Goal: Task Accomplishment & Management: Complete application form

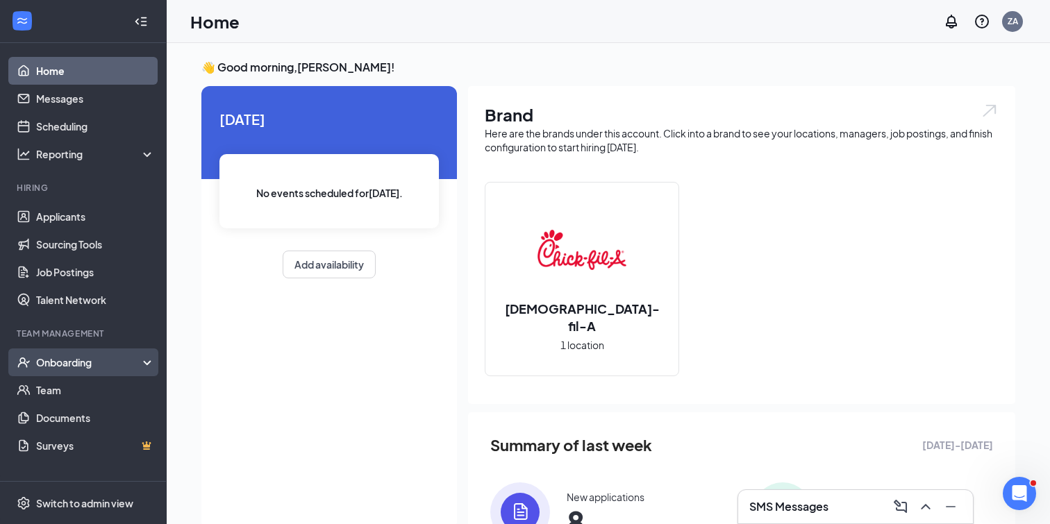
click at [80, 363] on div "Onboarding" at bounding box center [89, 363] width 107 height 14
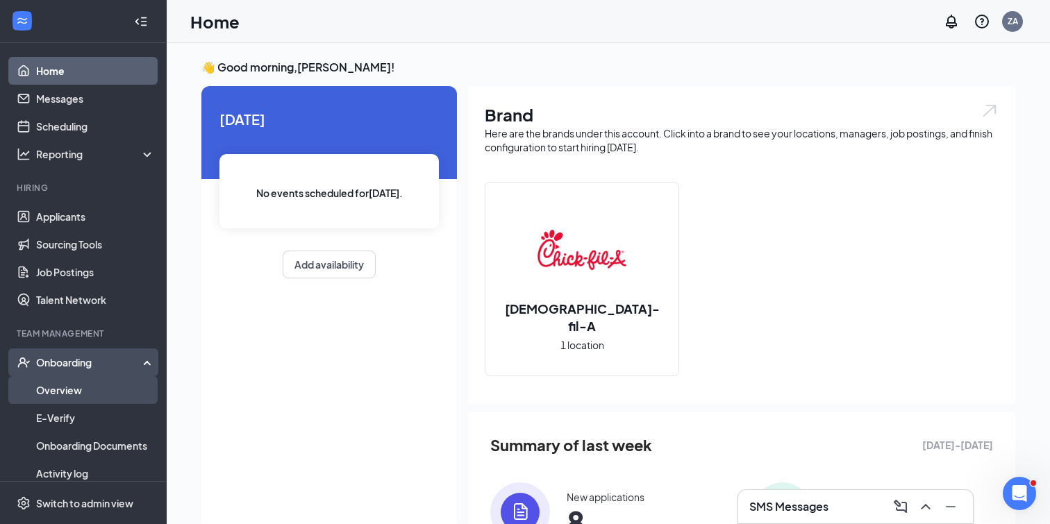
click at [78, 389] on link "Overview" at bounding box center [95, 390] width 119 height 28
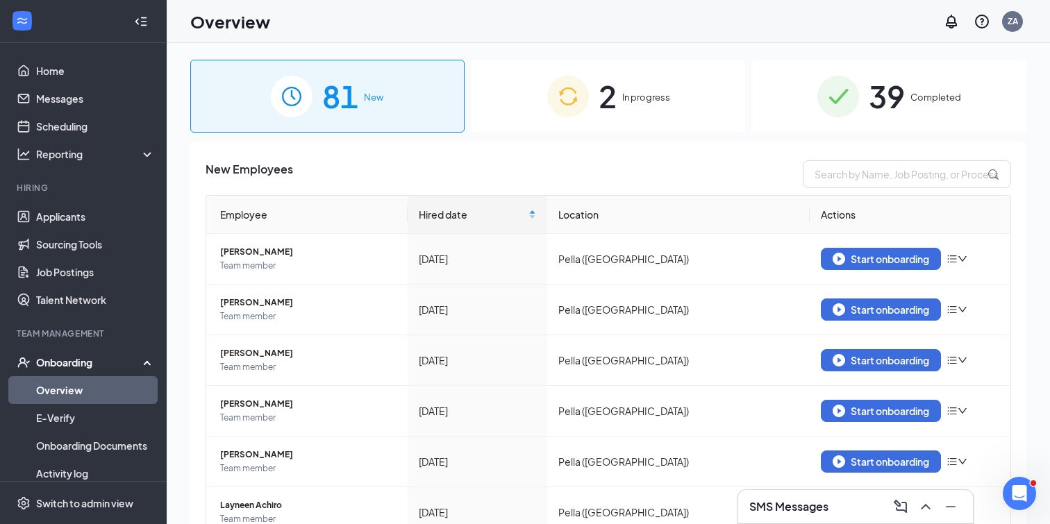
click at [625, 84] on div "2 In progress" at bounding box center [609, 96] width 274 height 73
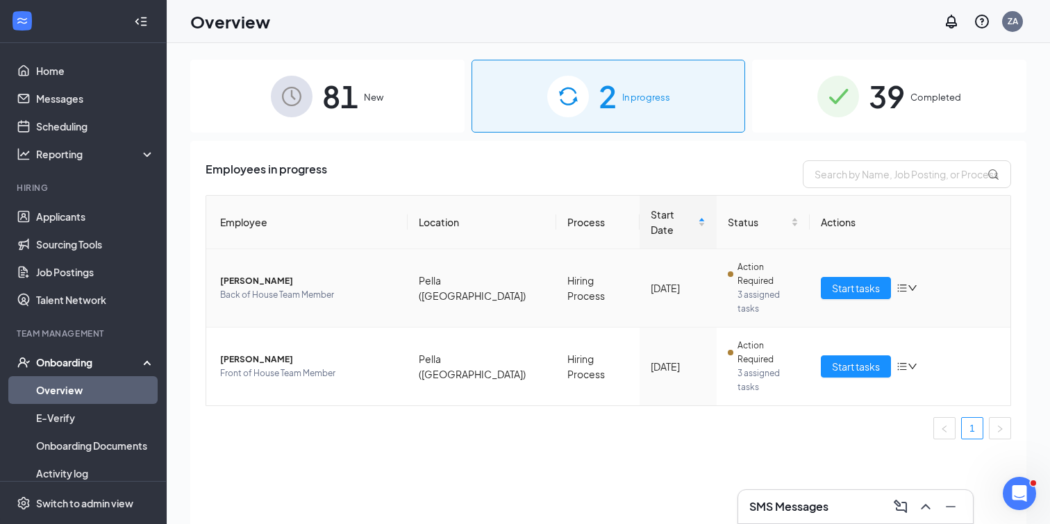
click at [261, 274] on span "[PERSON_NAME]" at bounding box center [308, 281] width 176 height 14
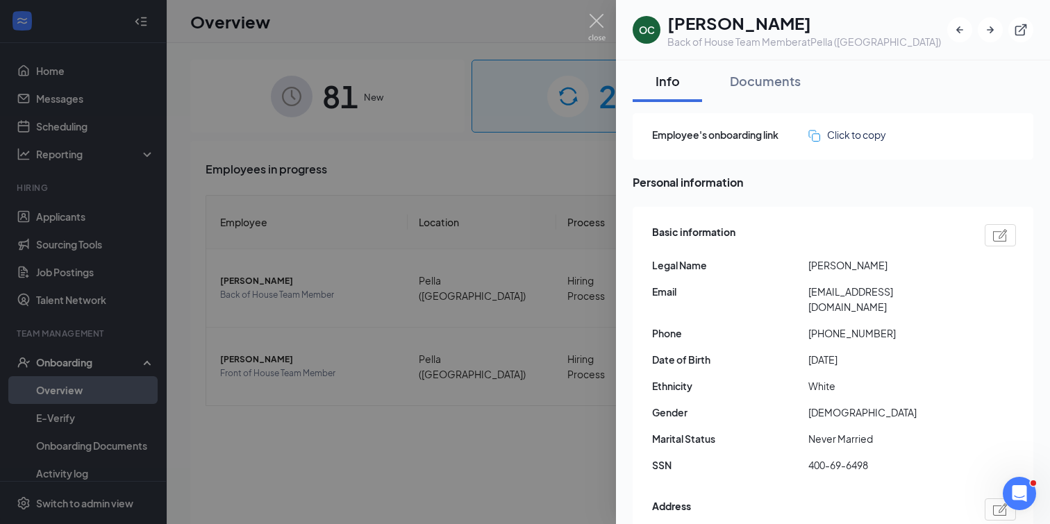
click at [592, 16] on img at bounding box center [596, 27] width 17 height 27
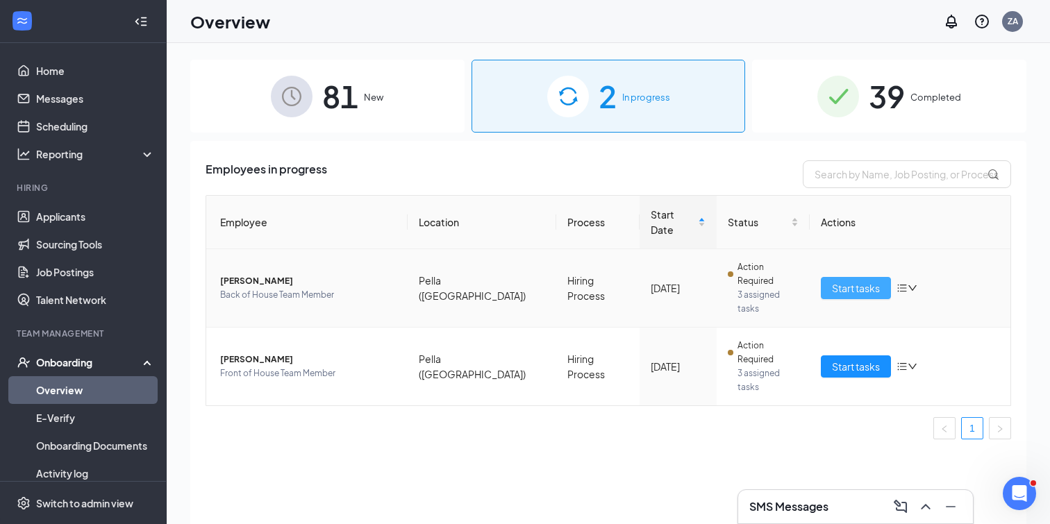
click at [861, 281] on span "Start tasks" at bounding box center [856, 288] width 48 height 15
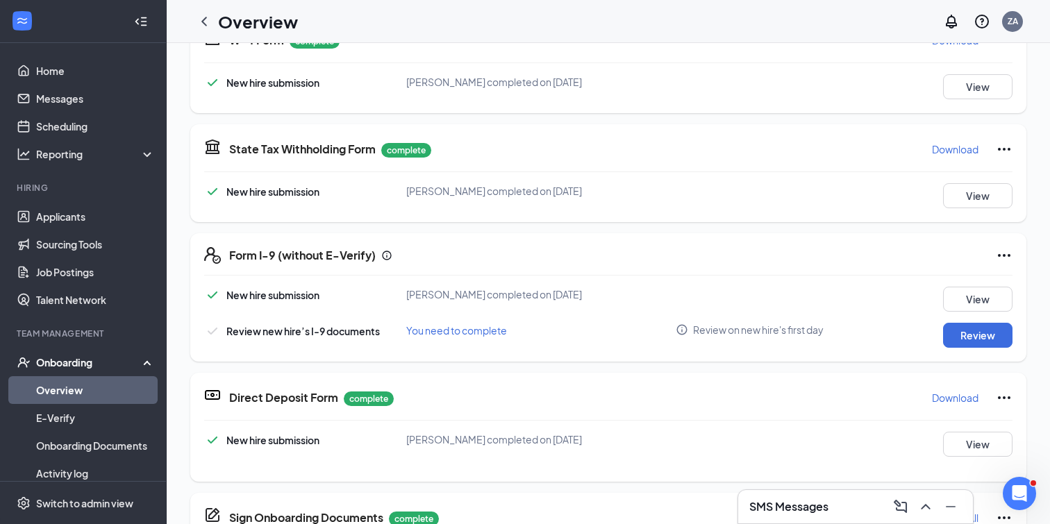
scroll to position [501, 0]
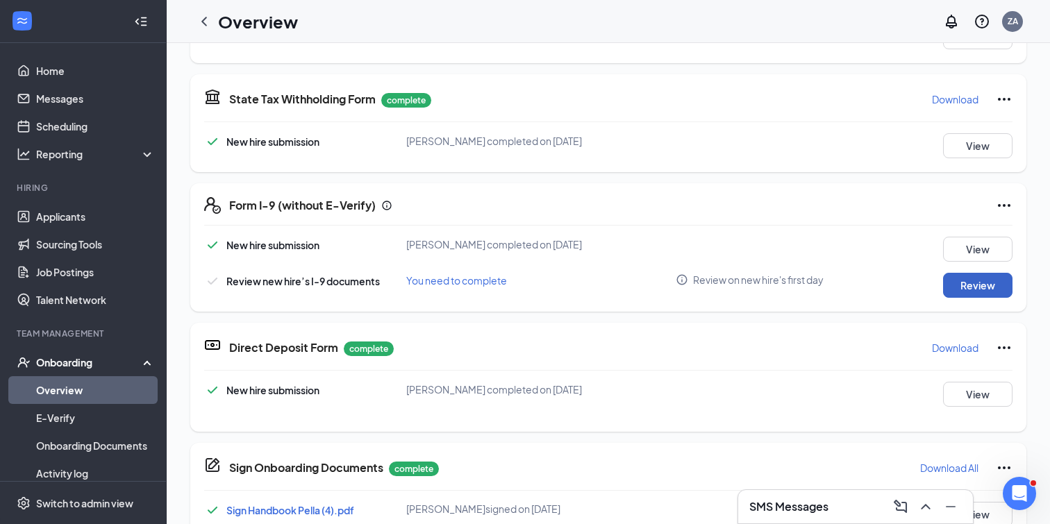
click at [979, 291] on button "Review" at bounding box center [977, 285] width 69 height 25
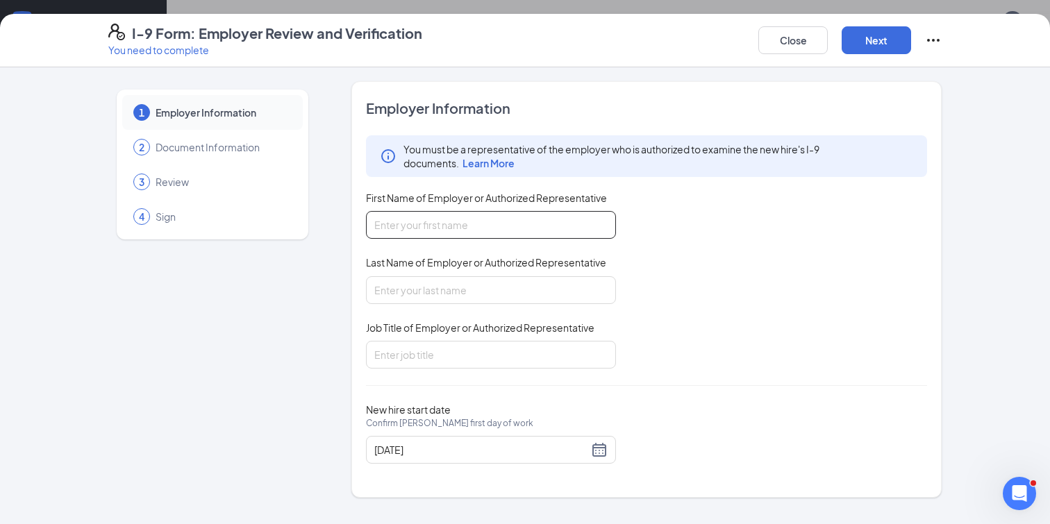
click at [540, 233] on input "First Name of Employer or Authorized Representative" at bounding box center [491, 225] width 250 height 28
type input "[PERSON_NAME]"
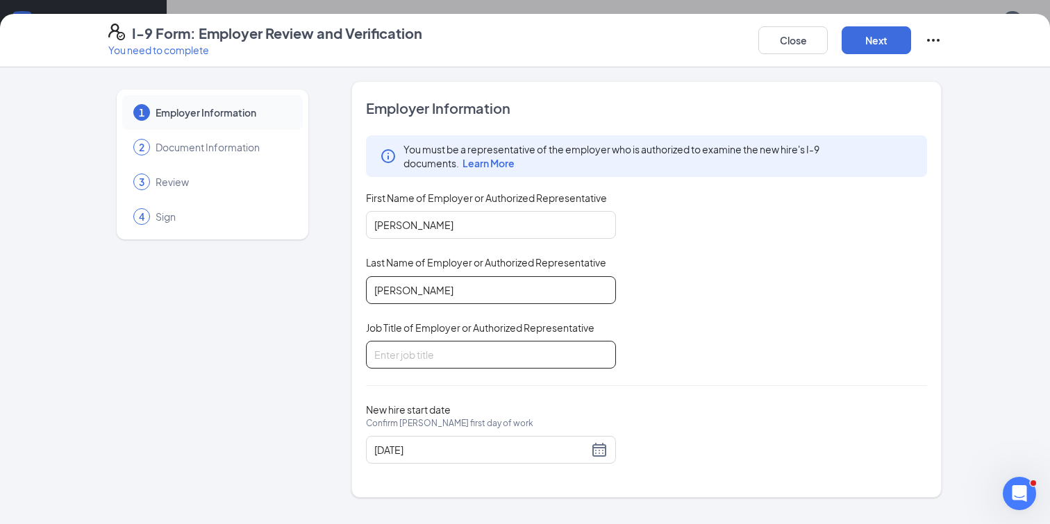
type input "[PERSON_NAME]"
click at [521, 346] on input "Job Title of Employer or Authorized Representative" at bounding box center [491, 355] width 250 height 28
type input "Owner/Operator"
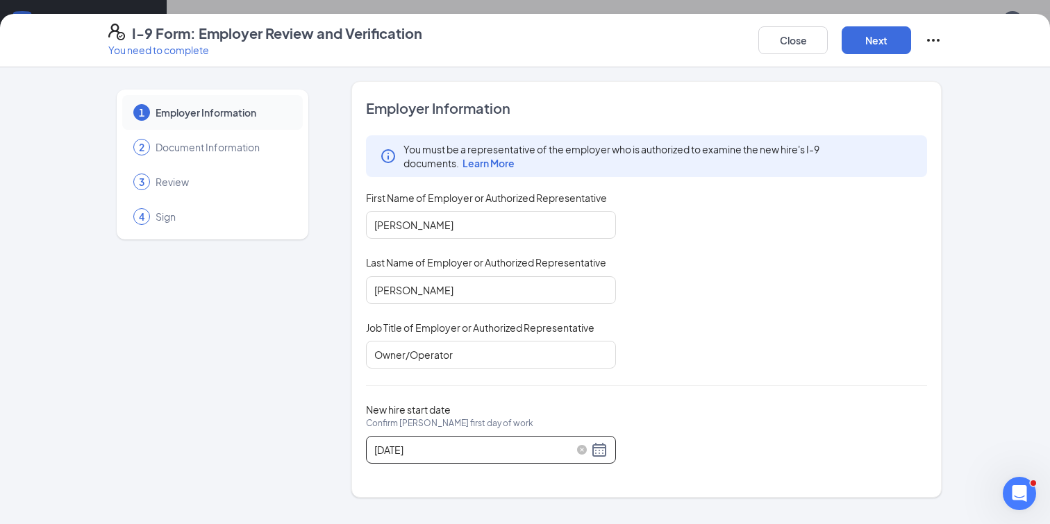
click at [577, 442] on input "[DATE]" at bounding box center [481, 449] width 214 height 15
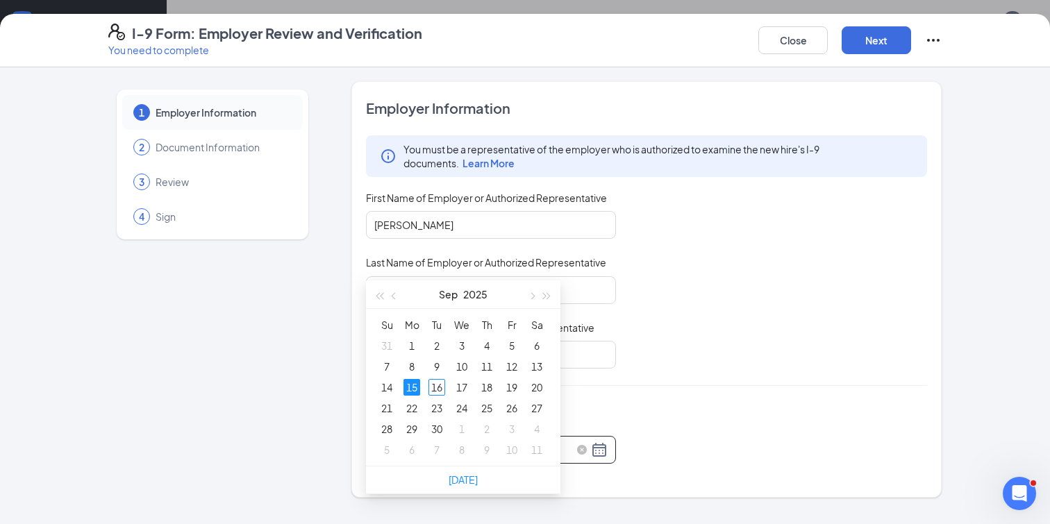
scroll to position [266, 0]
type input "[DATE]"
click at [442, 386] on div "16" at bounding box center [437, 380] width 17 height 17
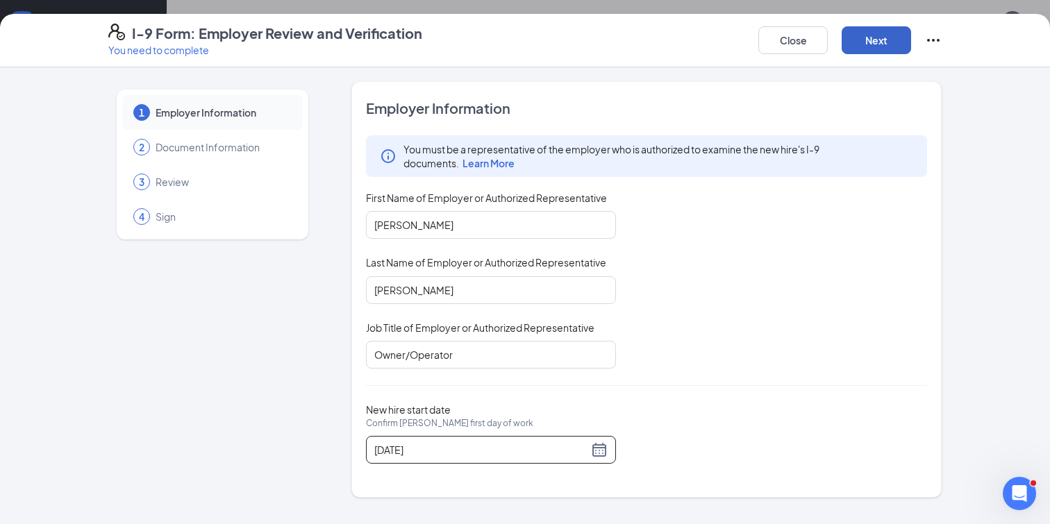
click at [893, 42] on button "Next" at bounding box center [876, 40] width 69 height 28
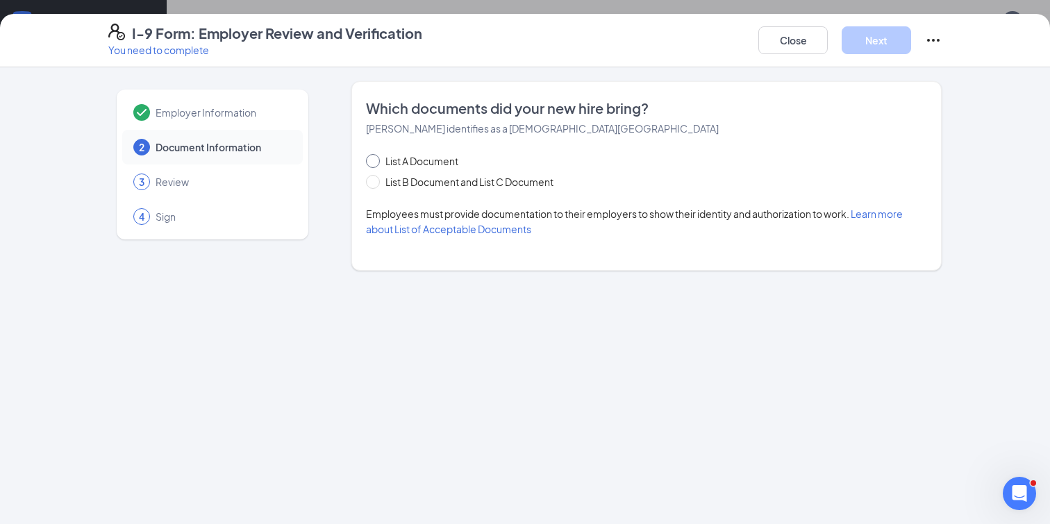
click at [390, 164] on span "List A Document" at bounding box center [422, 161] width 84 height 15
click at [376, 164] on input "List A Document" at bounding box center [371, 159] width 10 height 10
radio input "true"
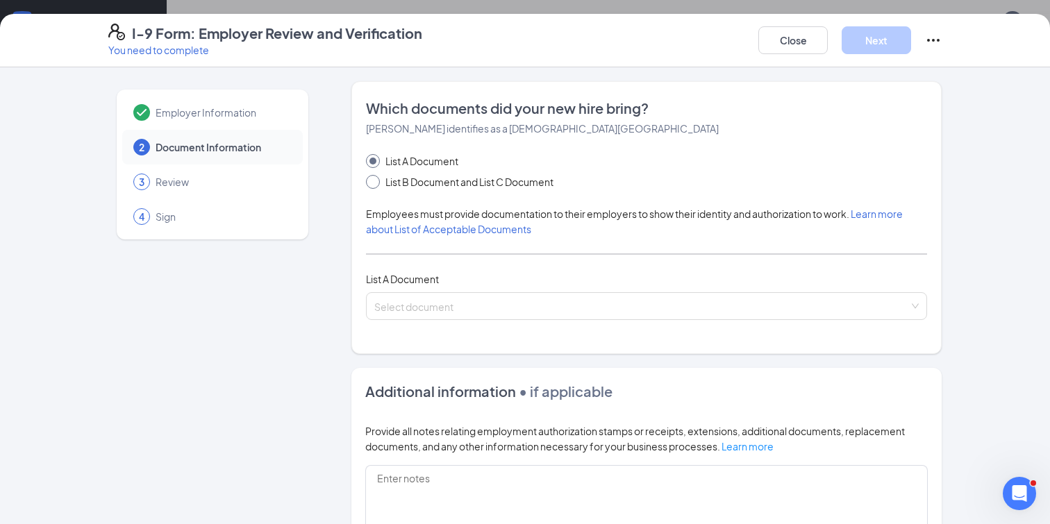
click at [381, 179] on span "List B Document and List C Document" at bounding box center [469, 181] width 179 height 15
click at [376, 179] on input "List B Document and List C Document" at bounding box center [371, 180] width 10 height 10
radio input "true"
radio input "false"
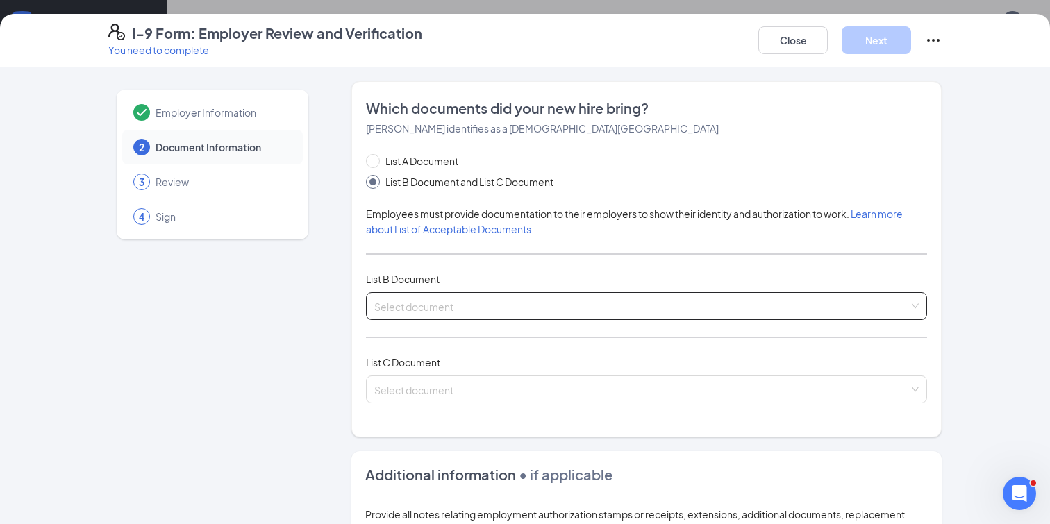
click at [448, 314] on div "Select document List B Documents Driver’s License issued by U.S State or outlyi…" at bounding box center [646, 306] width 561 height 28
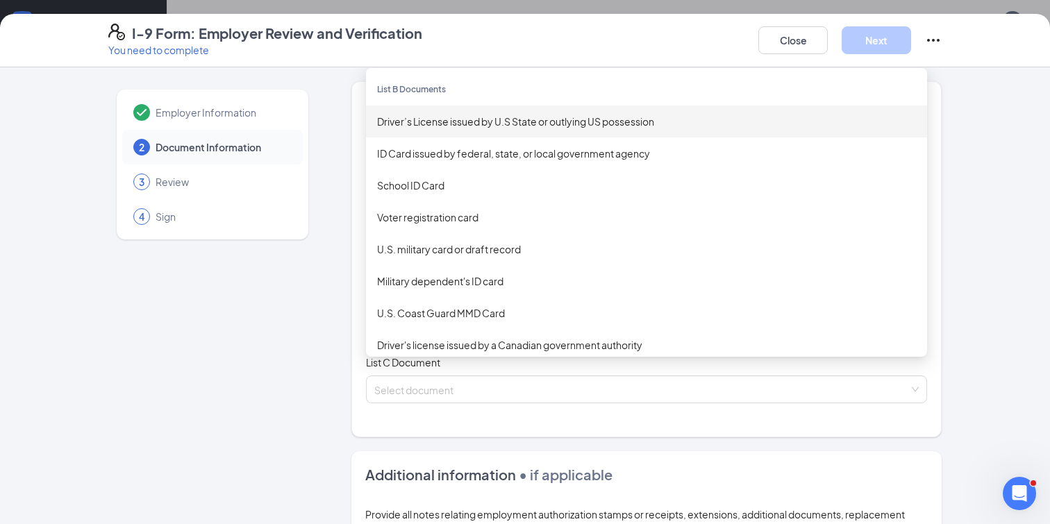
click at [471, 127] on div "Driver’s License issued by U.S State or outlying US possession" at bounding box center [646, 121] width 539 height 15
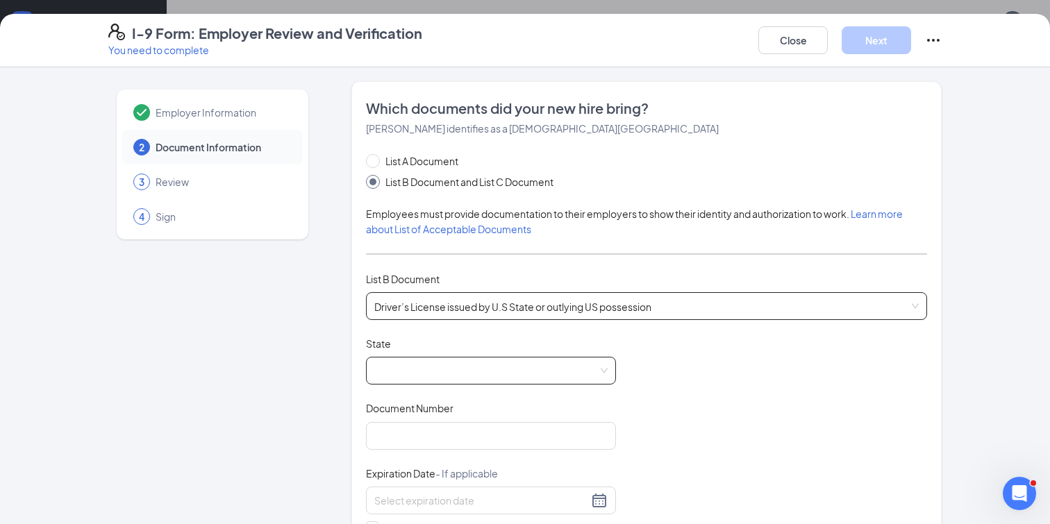
click at [473, 368] on span at bounding box center [490, 371] width 233 height 26
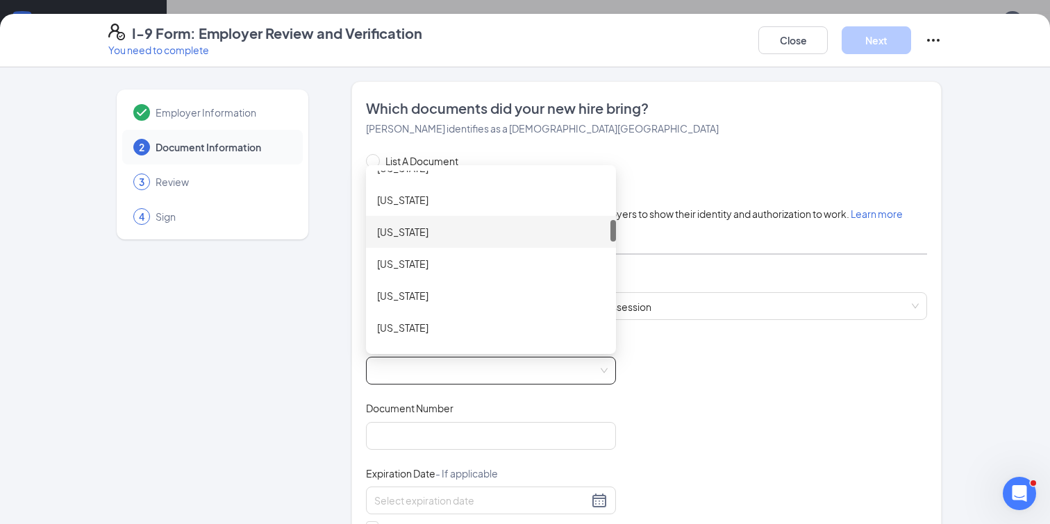
scroll to position [435, 0]
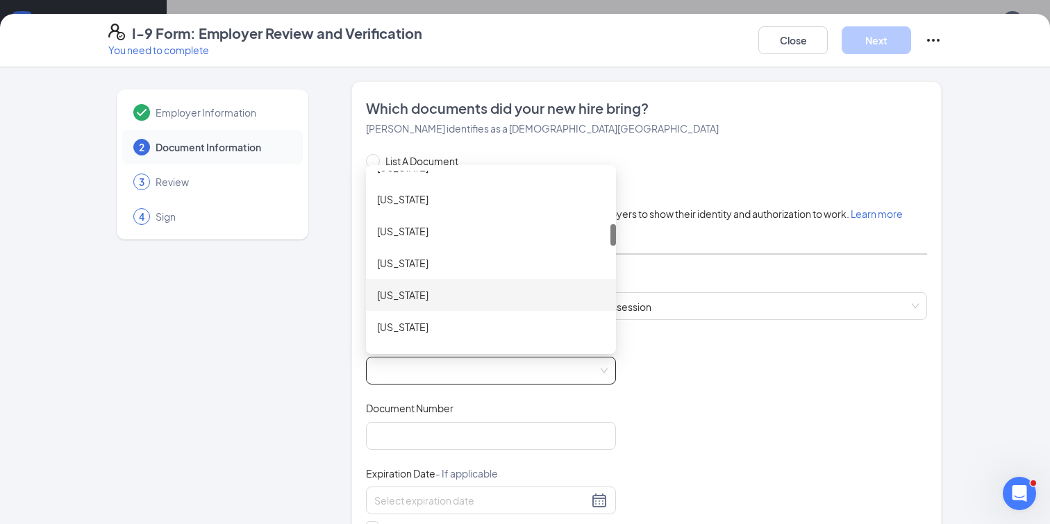
click at [444, 296] on div "[US_STATE]" at bounding box center [491, 295] width 228 height 15
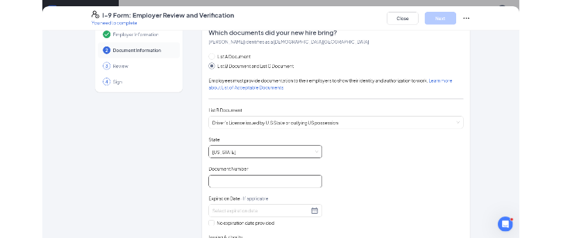
scroll to position [38, 0]
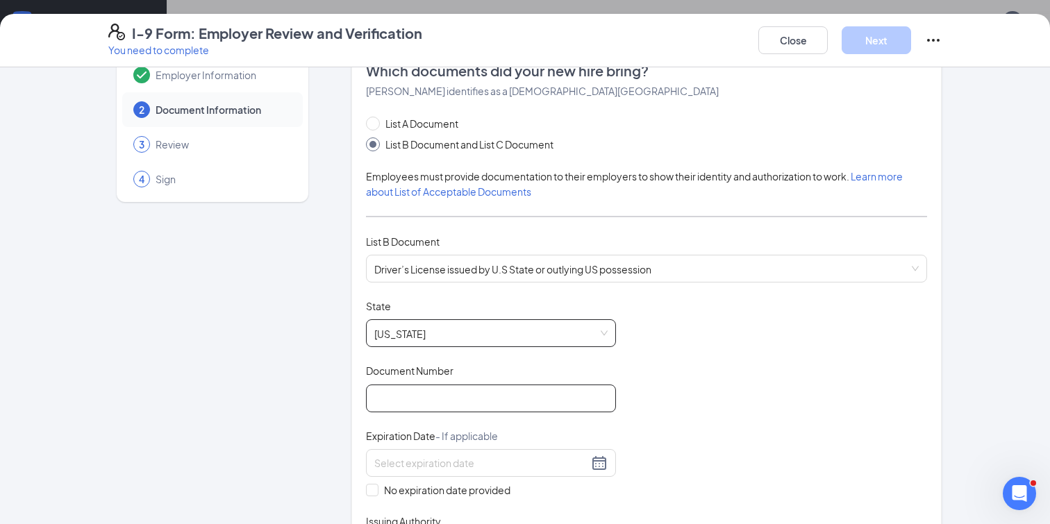
click at [459, 392] on input "Document Number" at bounding box center [491, 399] width 250 height 28
click at [515, 385] on input "Document Number" at bounding box center [491, 399] width 250 height 28
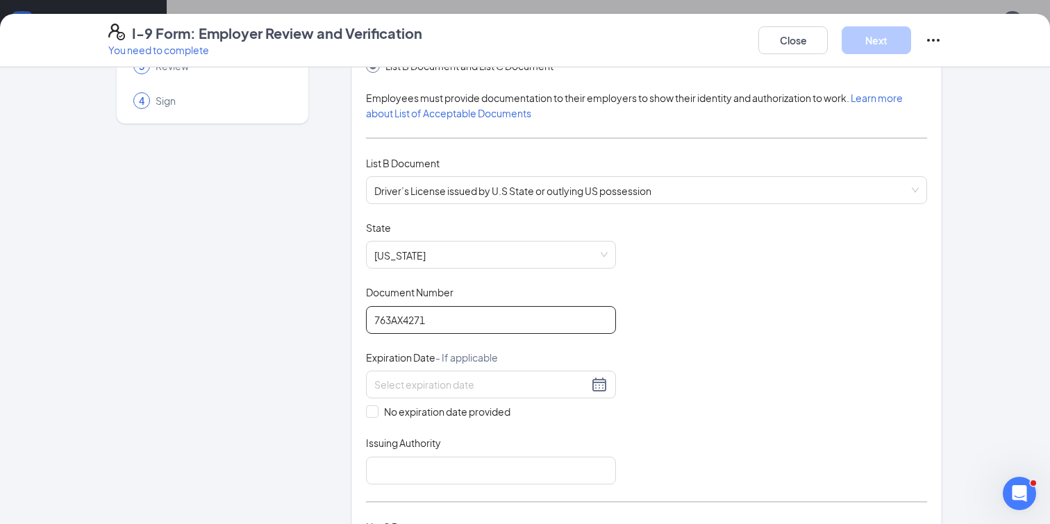
scroll to position [119, 0]
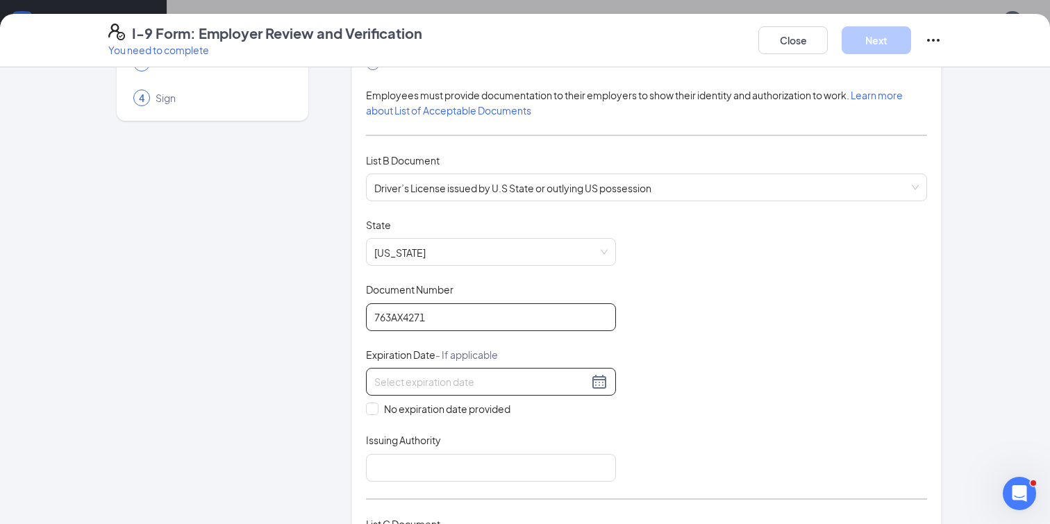
type input "763AX4271"
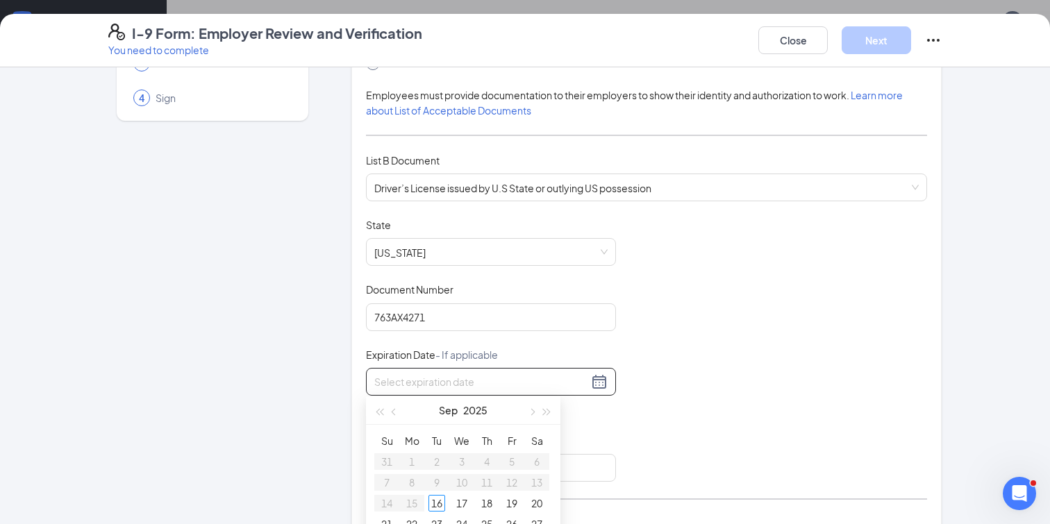
click at [581, 382] on input at bounding box center [481, 381] width 214 height 15
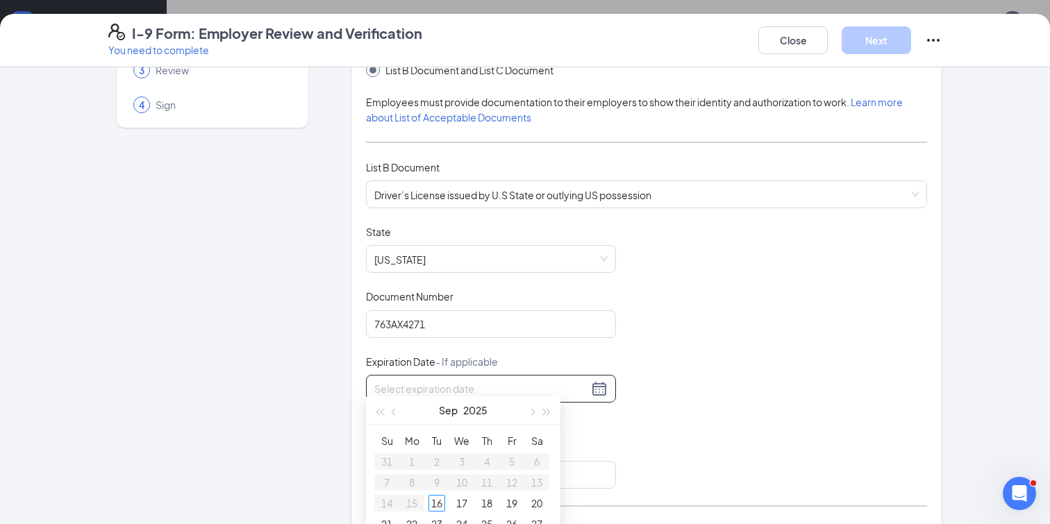
scroll to position [105, 0]
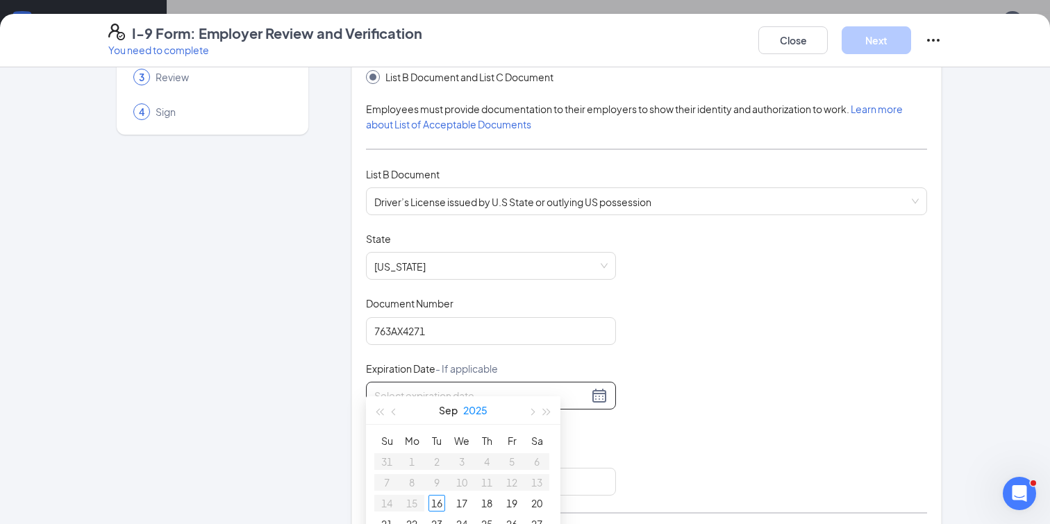
click at [485, 412] on button "2025" at bounding box center [475, 411] width 24 height 28
click at [380, 427] on button "button" at bounding box center [379, 425] width 15 height 28
click at [380, 427] on span "button" at bounding box center [379, 426] width 7 height 7
click at [544, 425] on span "button" at bounding box center [547, 426] width 7 height 7
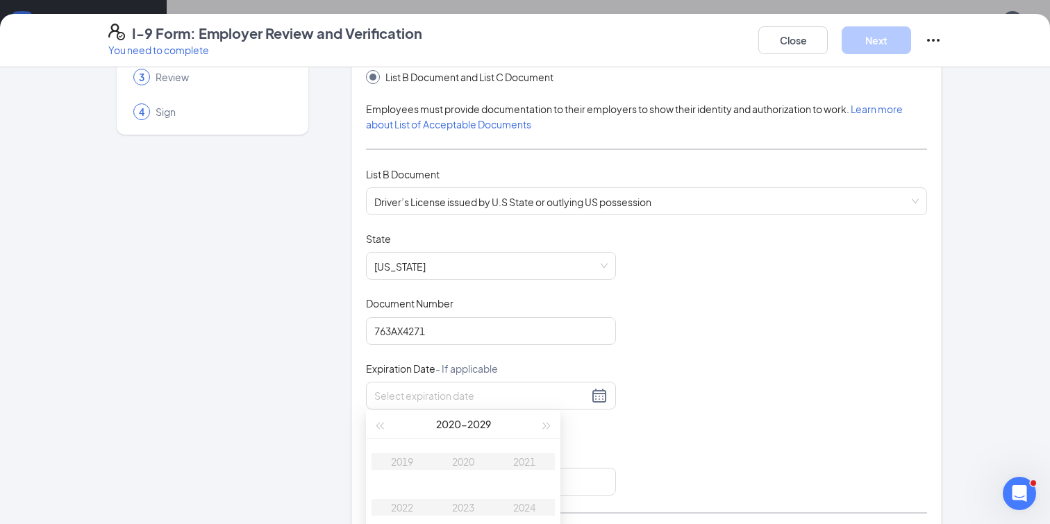
click at [654, 390] on div "Document Title Driver’s License issued by U.S State or outlying US possession S…" at bounding box center [646, 364] width 561 height 264
click at [552, 402] on div at bounding box center [491, 396] width 250 height 28
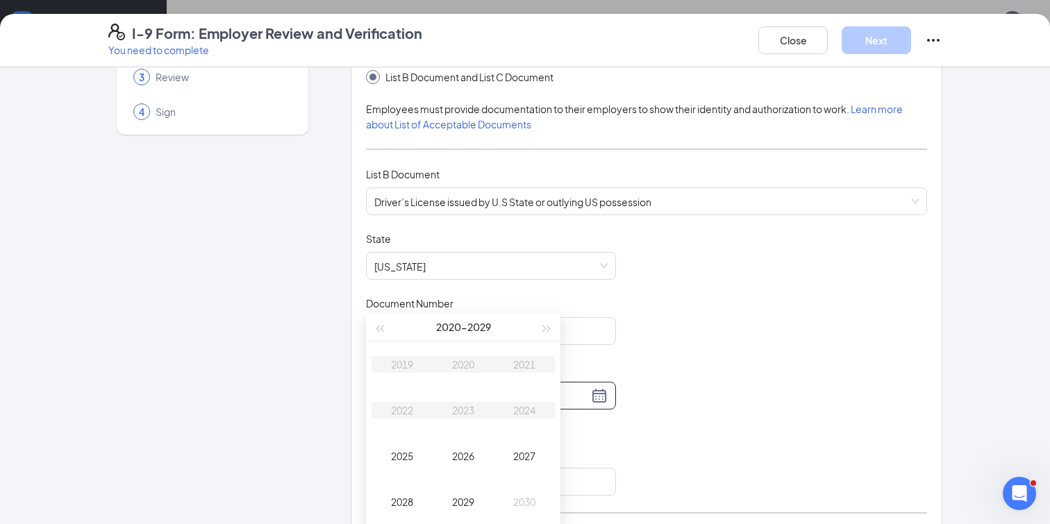
scroll to position [369, 0]
click at [546, 431] on td "2027" at bounding box center [524, 451] width 61 height 46
type input "[DATE]"
click at [515, 490] on div "Dec" at bounding box center [525, 496] width 42 height 17
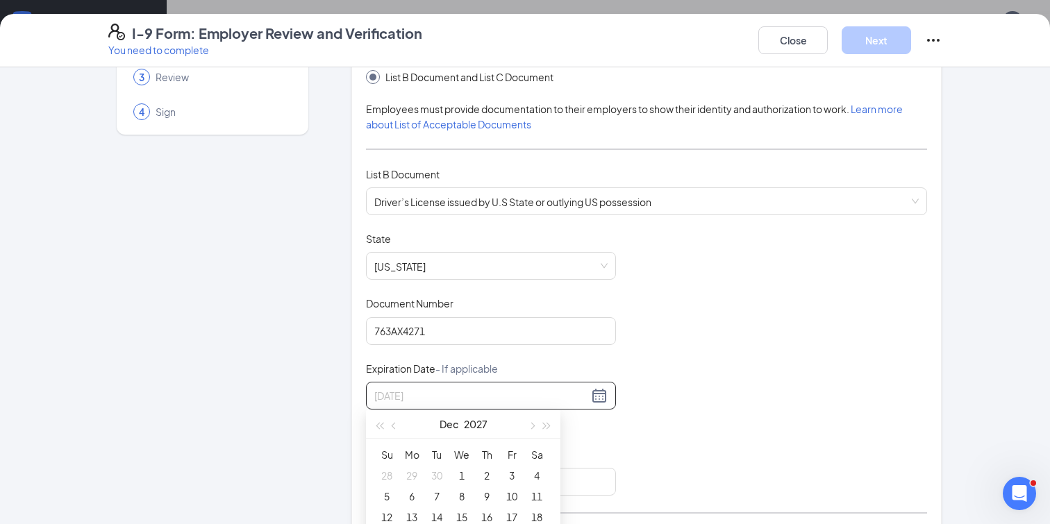
type input "[DATE]"
click at [440, 454] on div "7" at bounding box center [437, 454] width 17 height 17
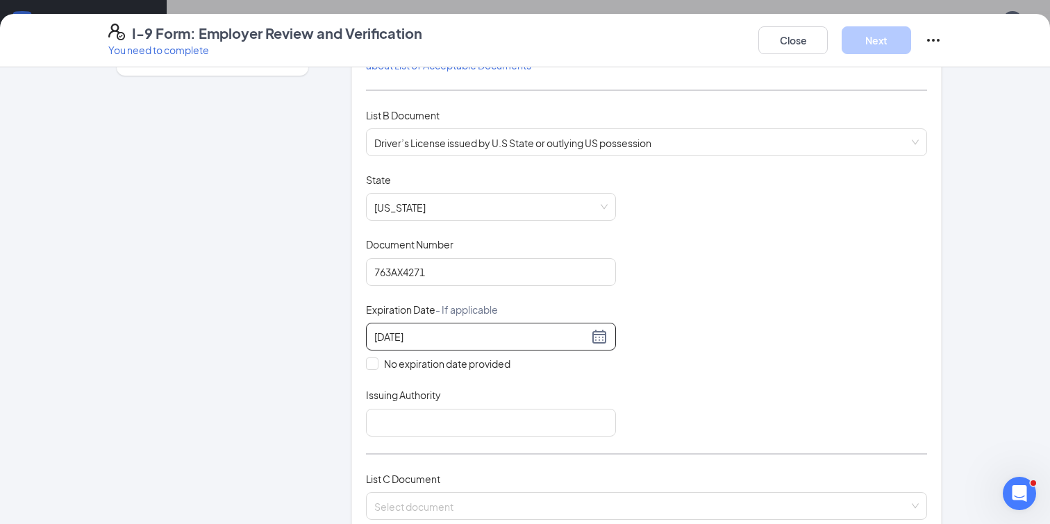
scroll to position [165, 0]
click at [500, 421] on input "Issuing Authority" at bounding box center [491, 422] width 250 height 28
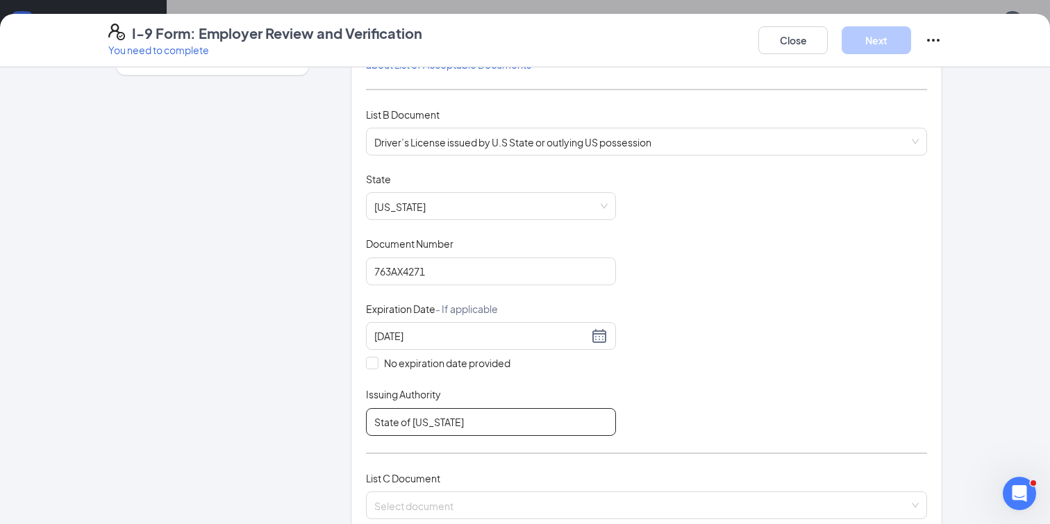
scroll to position [271, 0]
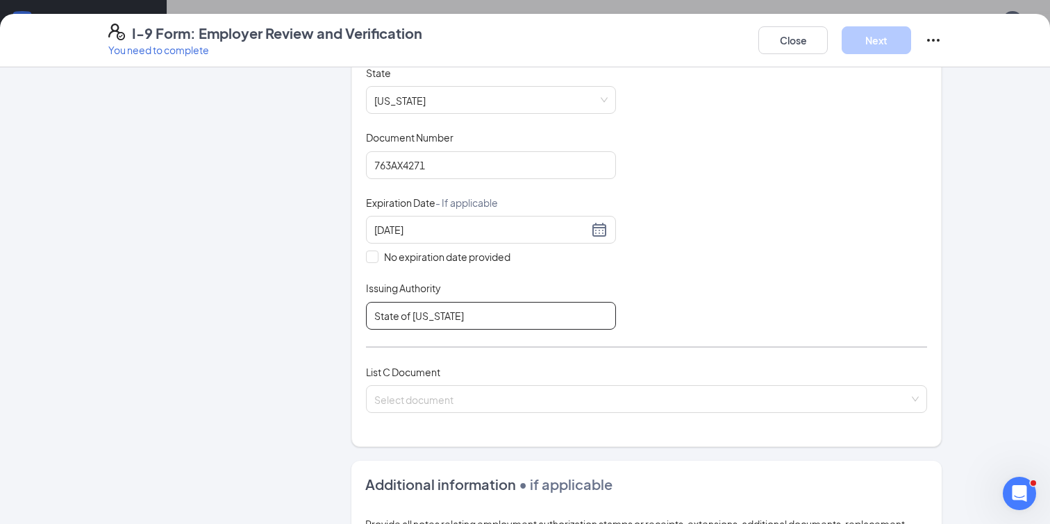
type input "State of [US_STATE]"
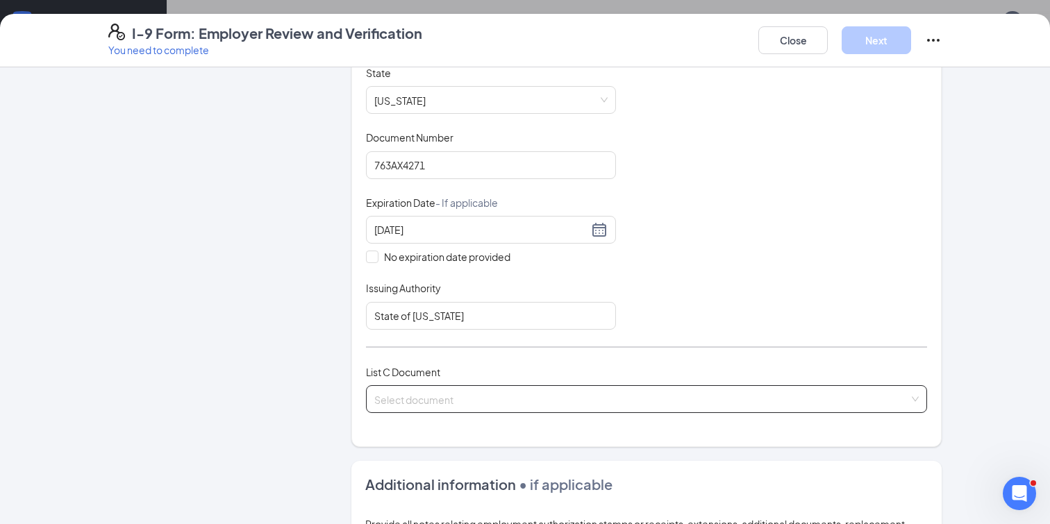
click at [510, 397] on input "search" at bounding box center [641, 396] width 535 height 21
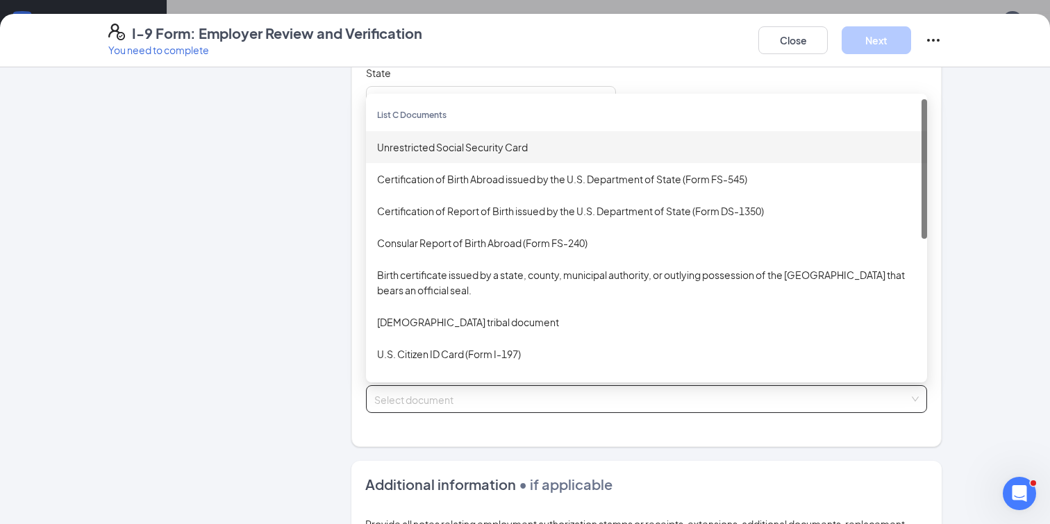
click at [495, 140] on div "Unrestricted Social Security Card" at bounding box center [646, 147] width 539 height 15
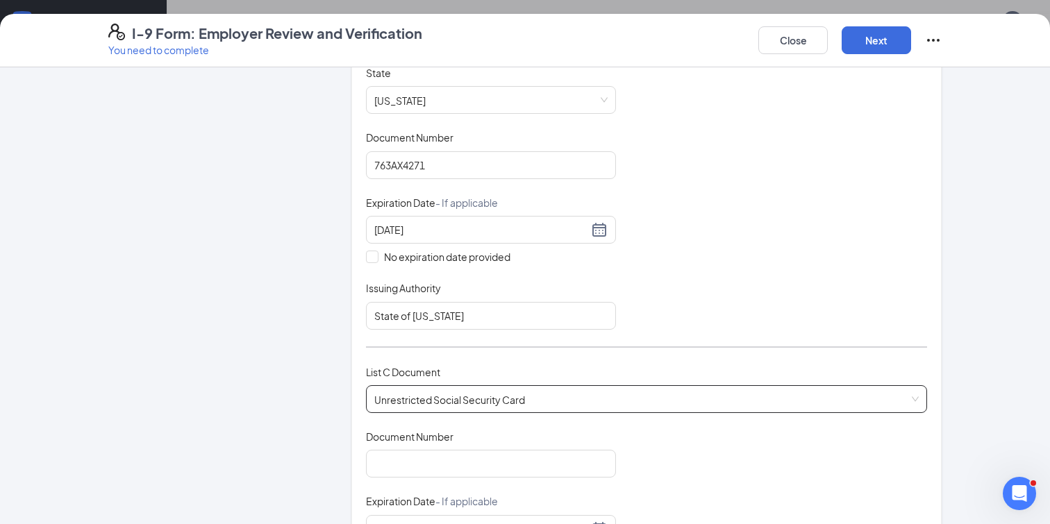
scroll to position [340, 0]
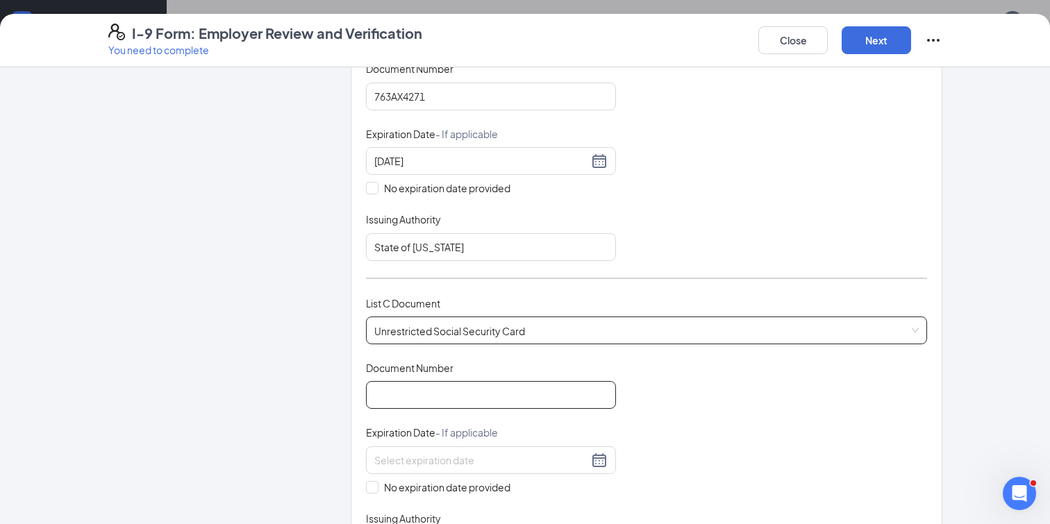
click at [408, 389] on input "Document Number" at bounding box center [491, 395] width 250 height 28
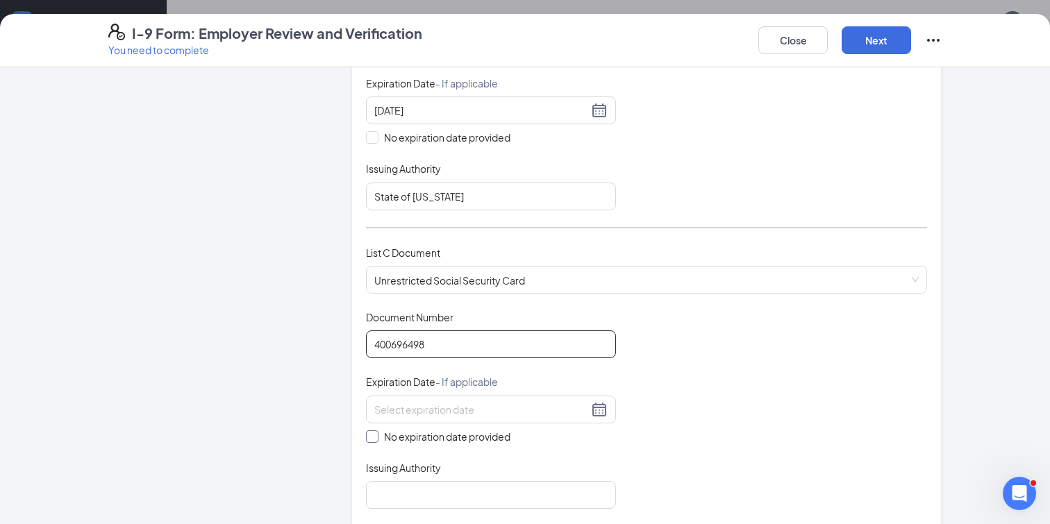
type input "400696498"
click at [377, 433] on span at bounding box center [372, 437] width 13 height 13
click at [376, 433] on input "No expiration date provided" at bounding box center [371, 436] width 10 height 10
checkbox input "true"
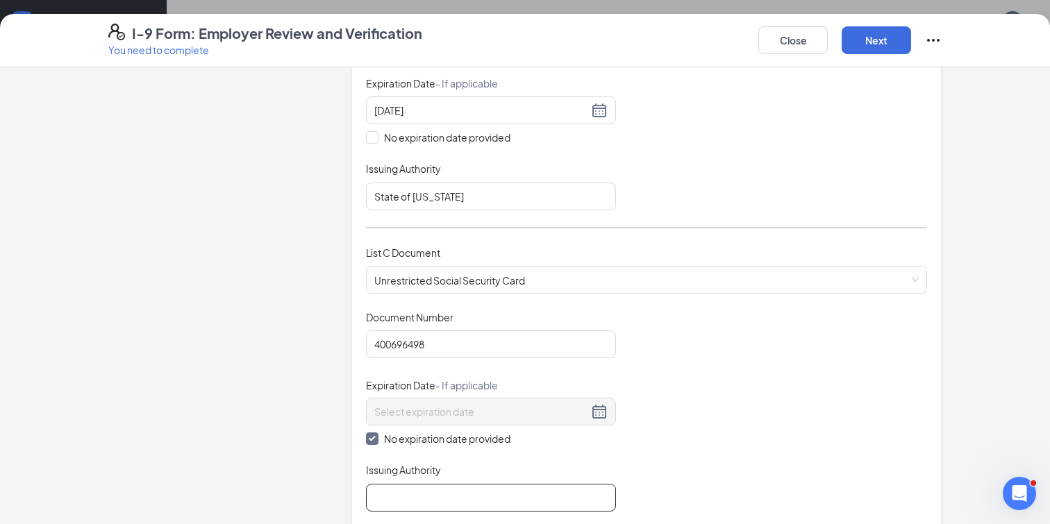
click at [396, 496] on input "Issuing Authority" at bounding box center [491, 498] width 250 height 28
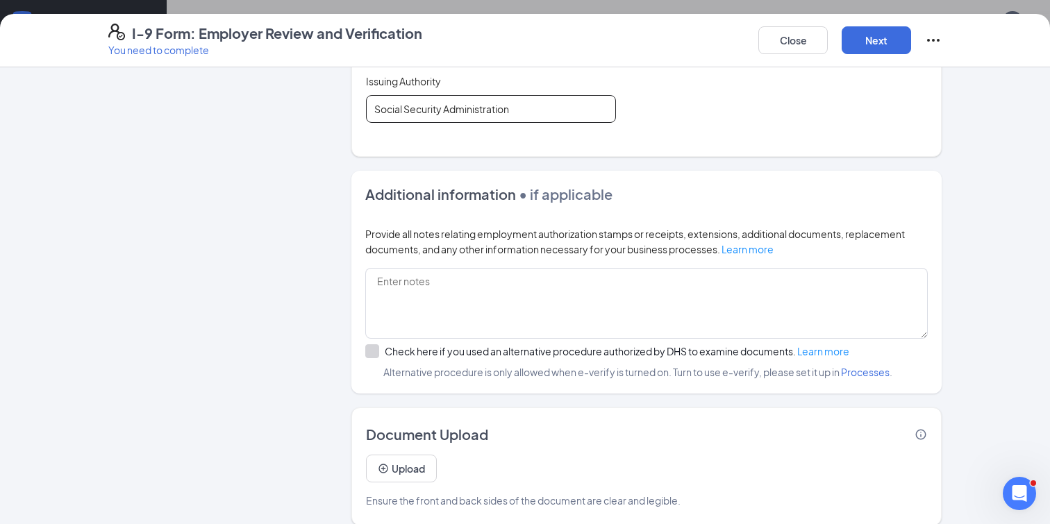
scroll to position [790, 0]
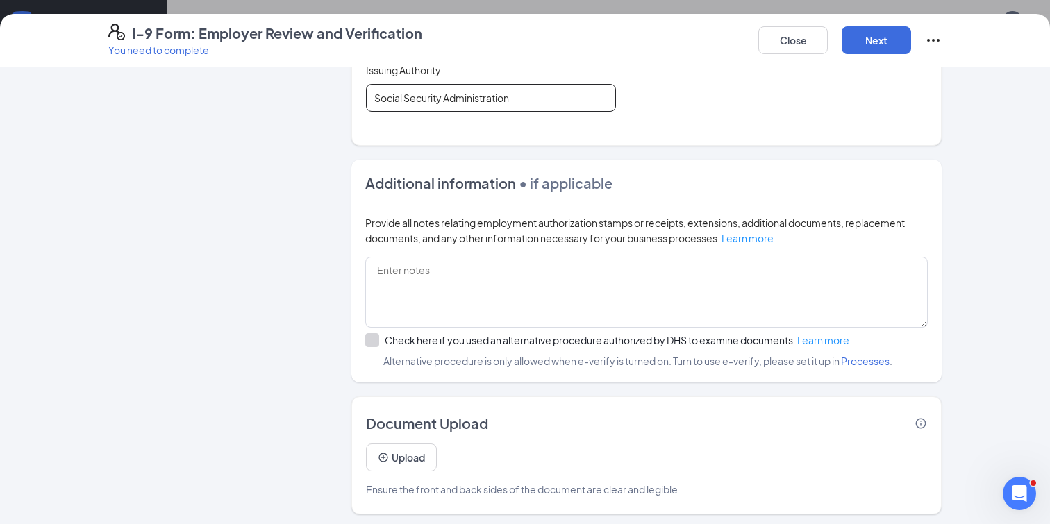
type input "Social Security Administration"
click at [602, 167] on div "Additional information • if applicable Provide all notes relating employment au…" at bounding box center [646, 271] width 590 height 223
click at [408, 453] on button "Upload" at bounding box center [401, 458] width 71 height 28
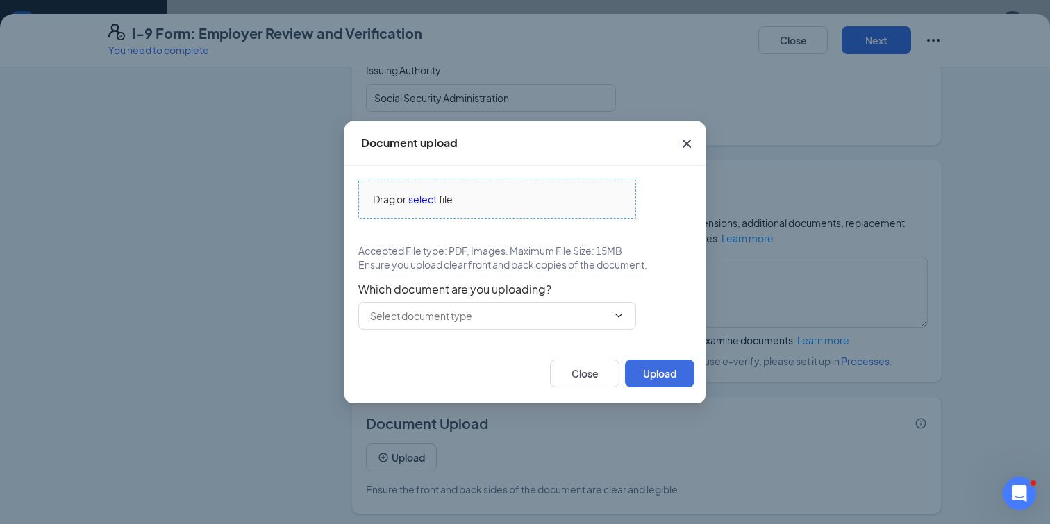
click at [414, 199] on span "select" at bounding box center [422, 199] width 28 height 15
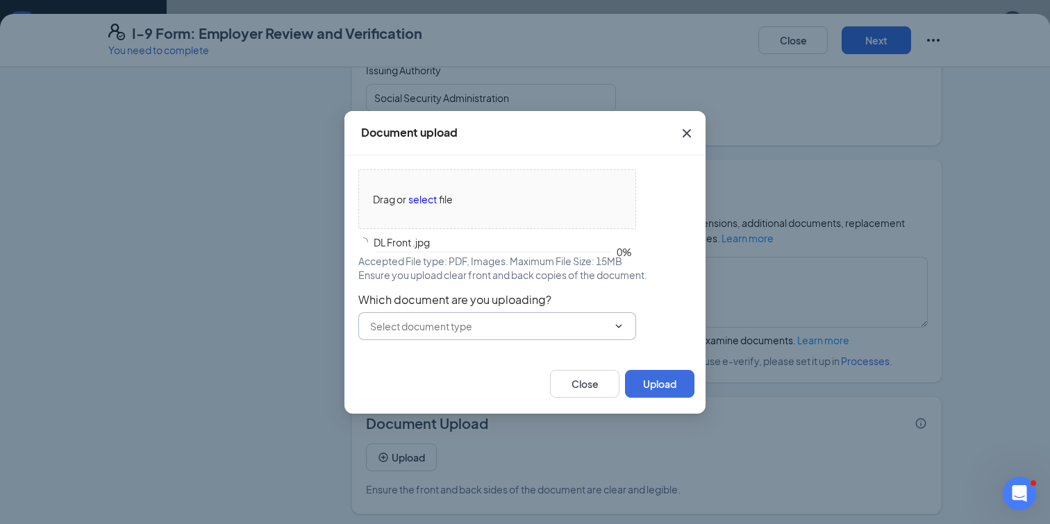
click at [480, 320] on input "text" at bounding box center [489, 326] width 238 height 15
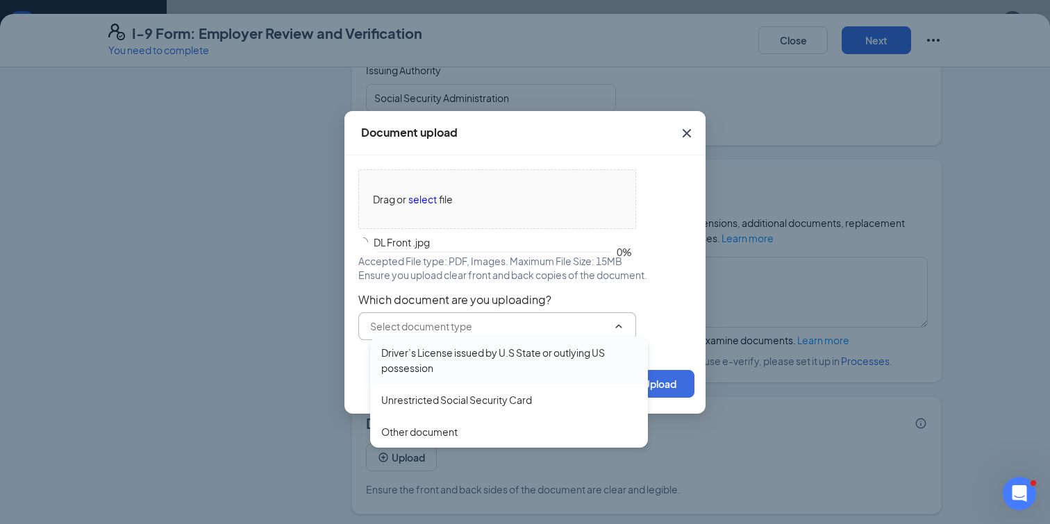
click at [458, 360] on div "Driver’s License issued by U.S State or outlying US possession" at bounding box center [509, 360] width 256 height 31
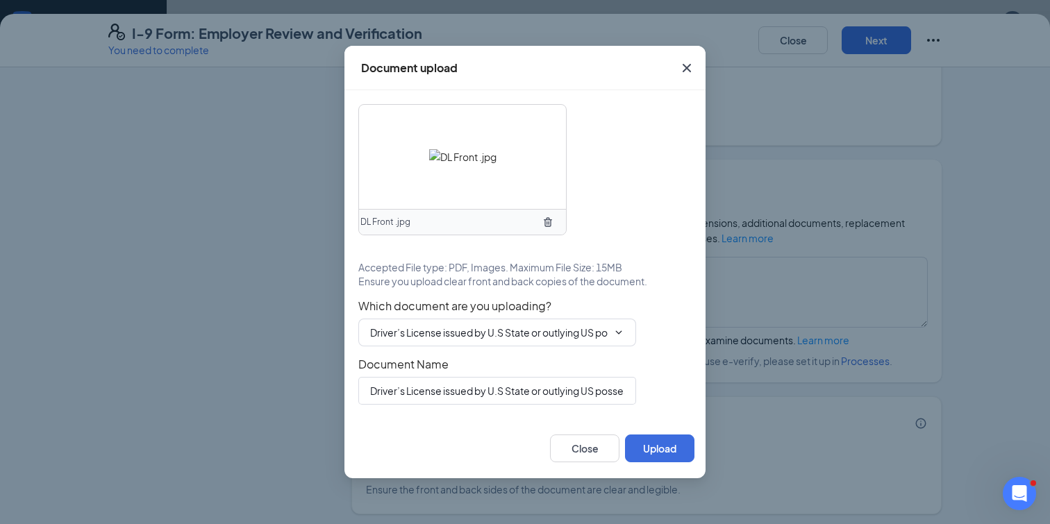
click at [669, 413] on div "DL Front .jpg Accepted File type: PDF, Images. Maximum File Size: 15MB Ensure y…" at bounding box center [525, 254] width 361 height 329
click at [655, 445] on button "Upload" at bounding box center [659, 449] width 69 height 28
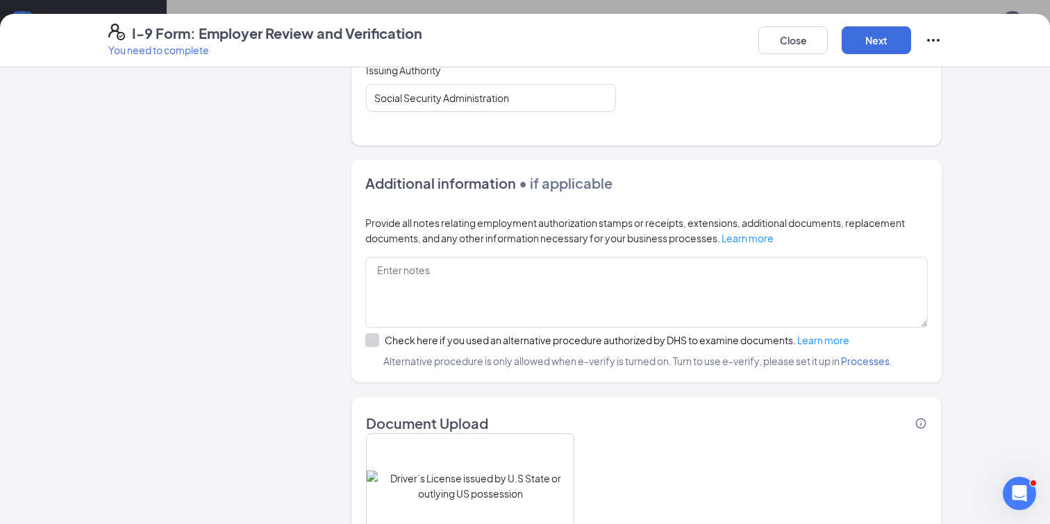
scroll to position [922, 0]
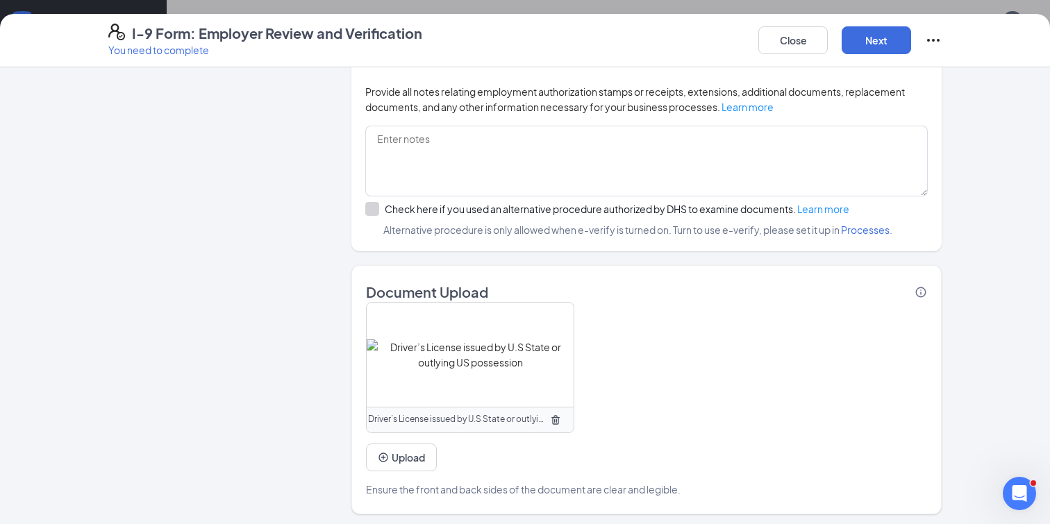
click at [416, 438] on div "Upload" at bounding box center [401, 452] width 71 height 38
click at [408, 447] on button "Upload" at bounding box center [401, 458] width 71 height 28
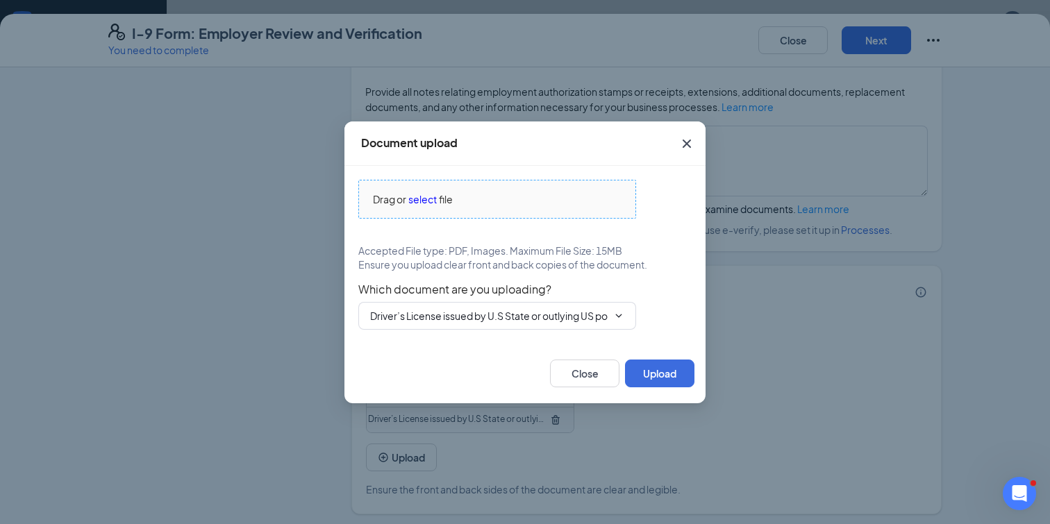
click at [468, 194] on div "Drag or select file" at bounding box center [497, 199] width 276 height 15
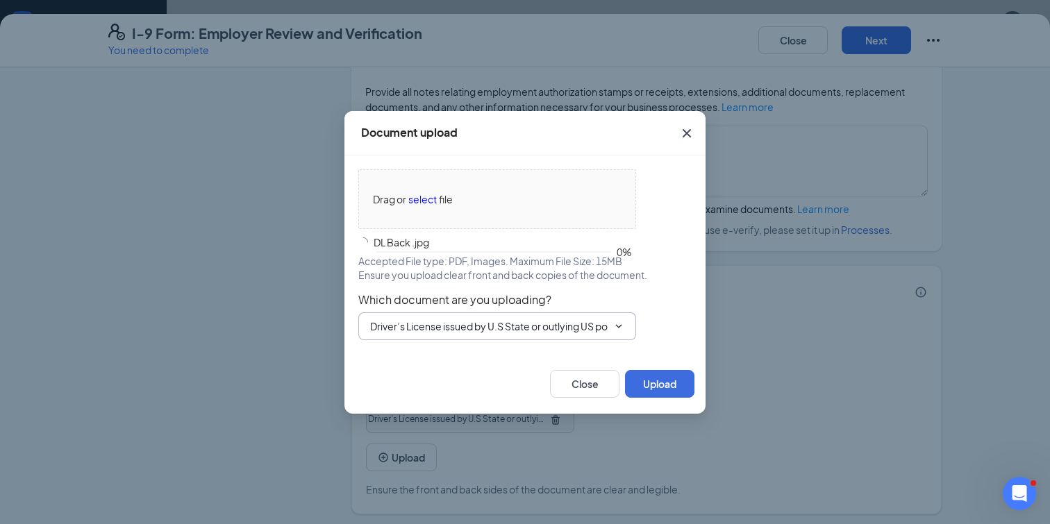
click at [533, 321] on input "Driver’s License issued by U.S State or outlying US possession" at bounding box center [489, 326] width 238 height 15
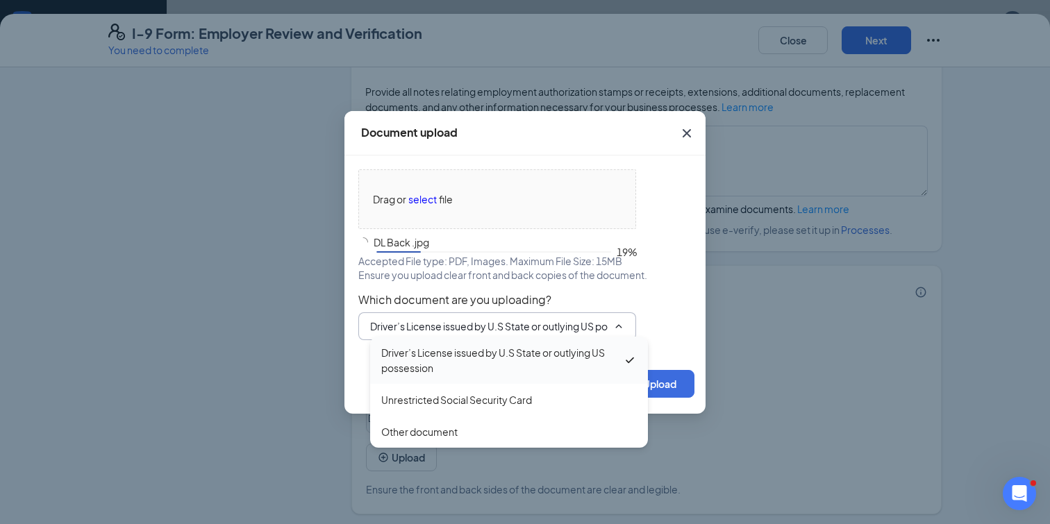
click at [501, 358] on div "Driver’s License issued by U.S State or outlying US possession" at bounding box center [502, 360] width 242 height 31
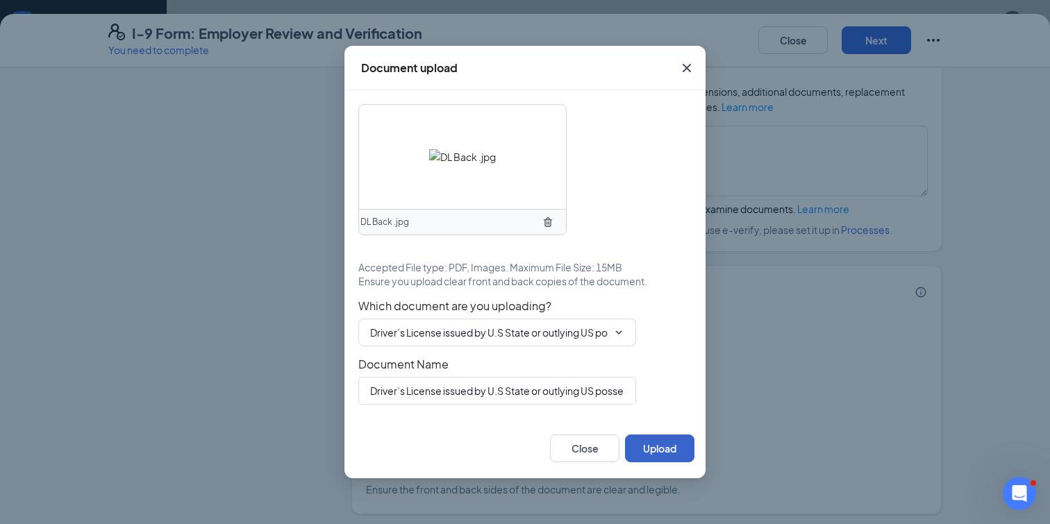
click at [647, 454] on button "Upload" at bounding box center [659, 449] width 69 height 28
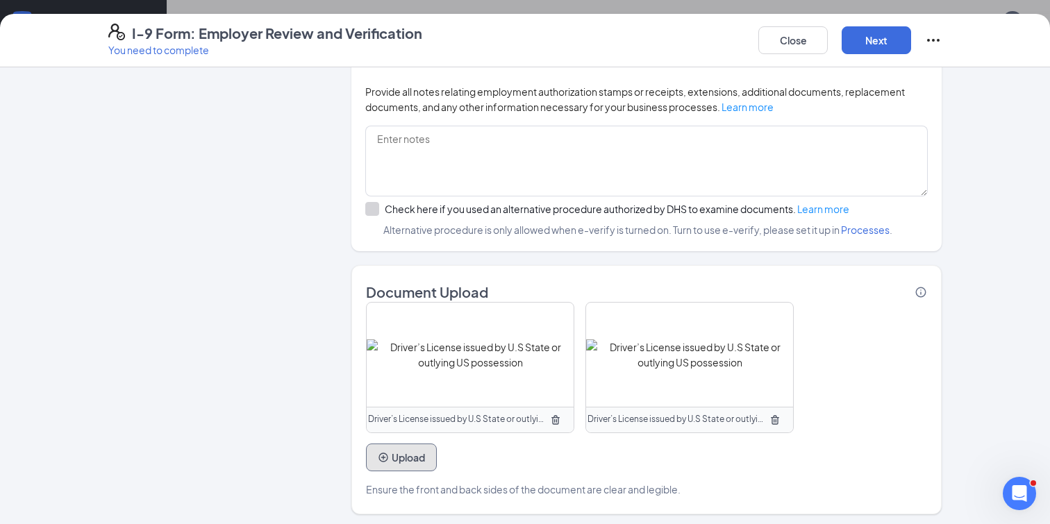
scroll to position [629, 0]
click at [422, 448] on button "Upload" at bounding box center [401, 458] width 71 height 28
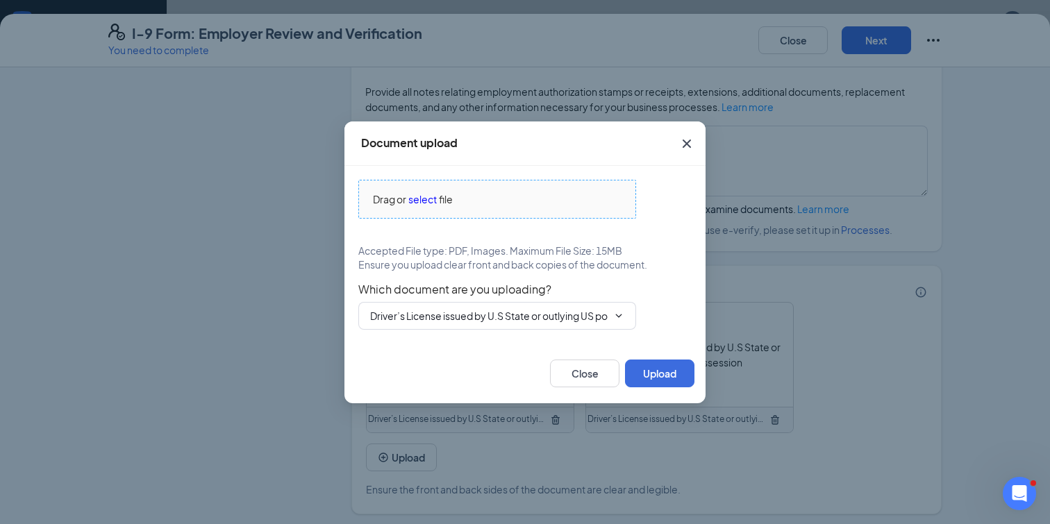
click at [426, 202] on span "select" at bounding box center [422, 199] width 28 height 15
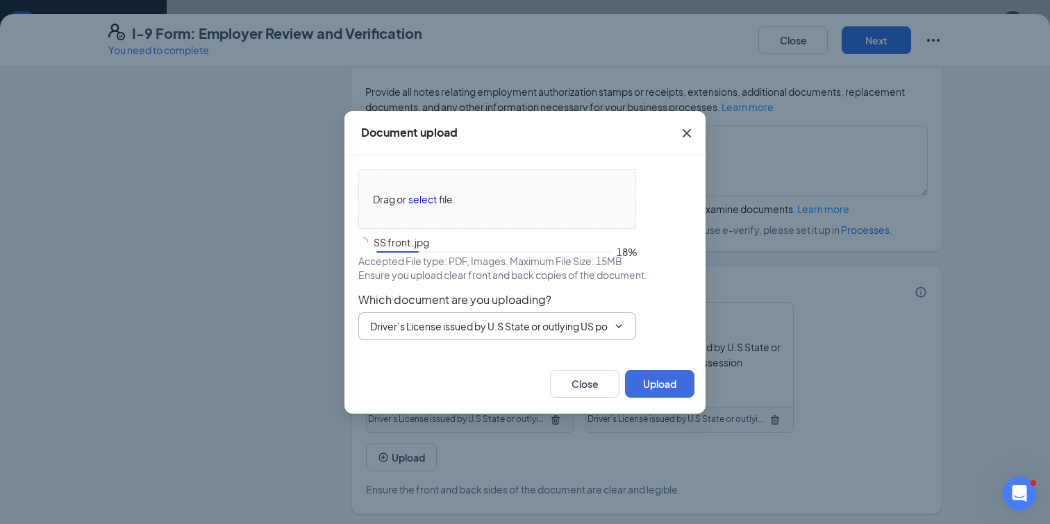
click at [611, 339] on span "Driver’s License issued by U.S State or outlying US possession Driver’s License…" at bounding box center [497, 327] width 278 height 28
click at [611, 333] on span "Driver’s License issued by U.S State or outlying US possession Driver’s License…" at bounding box center [497, 327] width 278 height 28
click at [606, 331] on input "Driver’s License issued by U.S State or outlying US possession" at bounding box center [489, 326] width 238 height 15
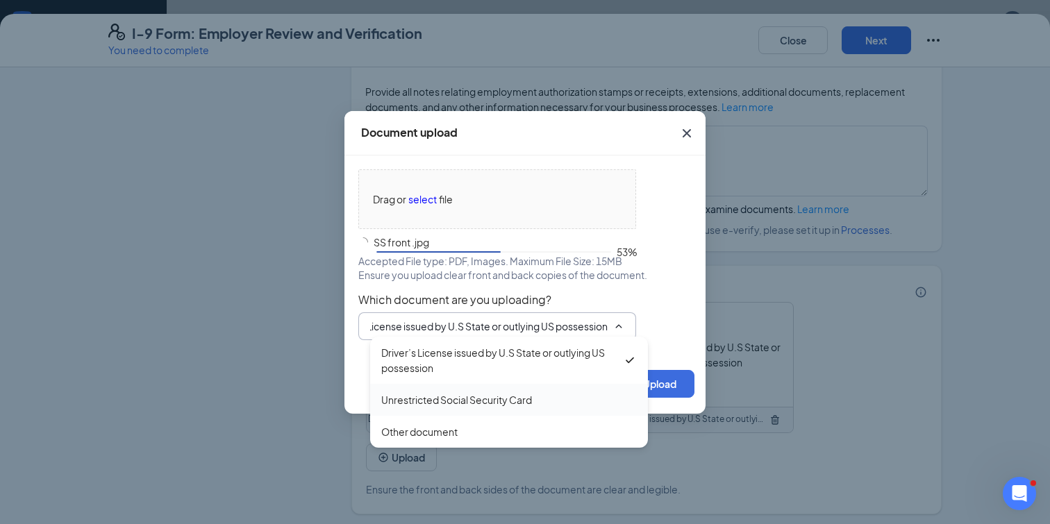
scroll to position [0, 0]
click at [520, 400] on div "Unrestricted Social Security Card" at bounding box center [456, 399] width 151 height 15
type input "Unrestricted Social Security Card"
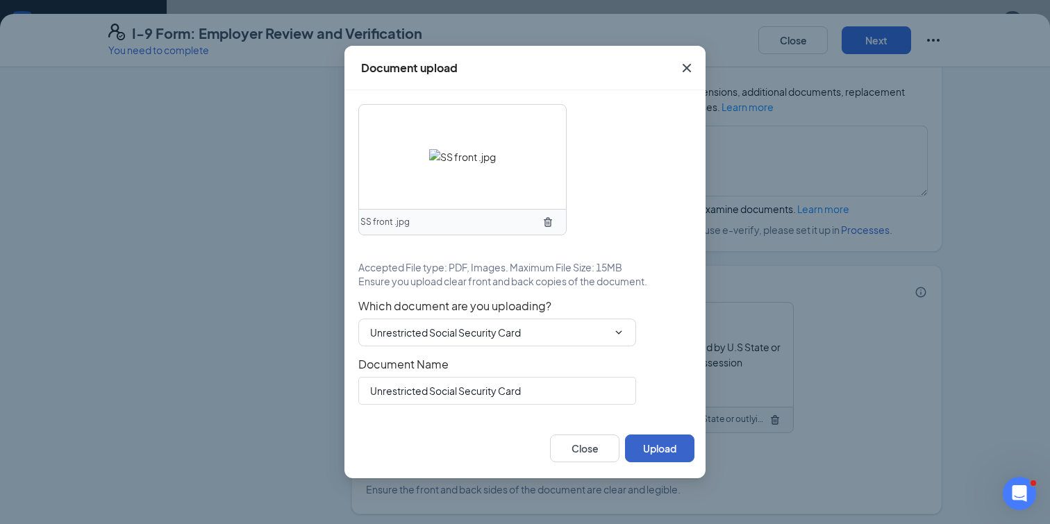
click at [660, 447] on button "Upload" at bounding box center [659, 449] width 69 height 28
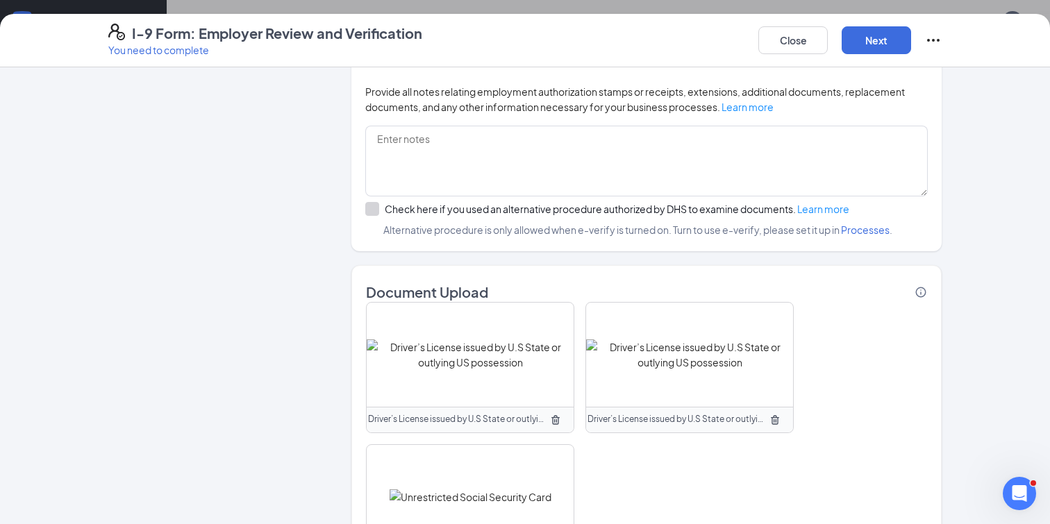
scroll to position [1064, 0]
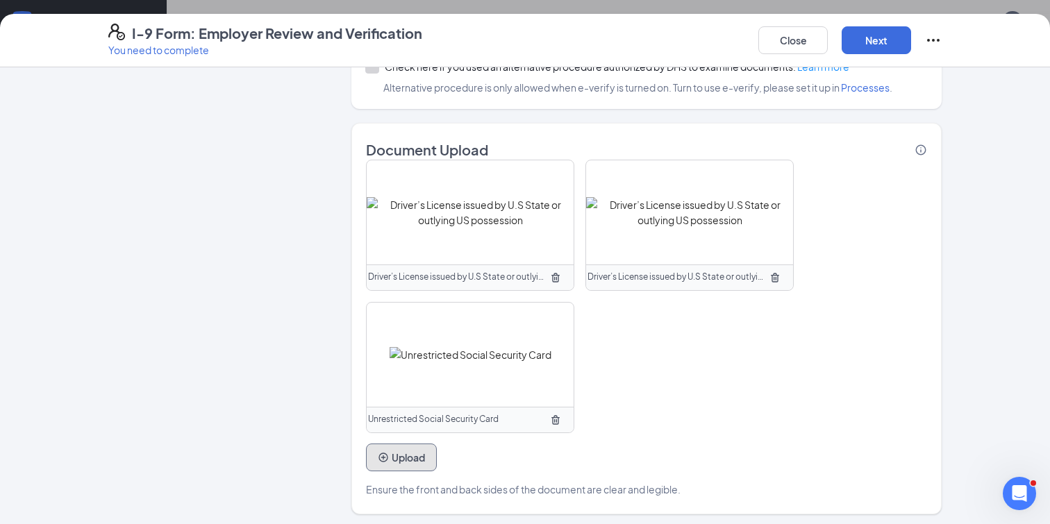
click at [404, 458] on button "Upload" at bounding box center [401, 458] width 71 height 28
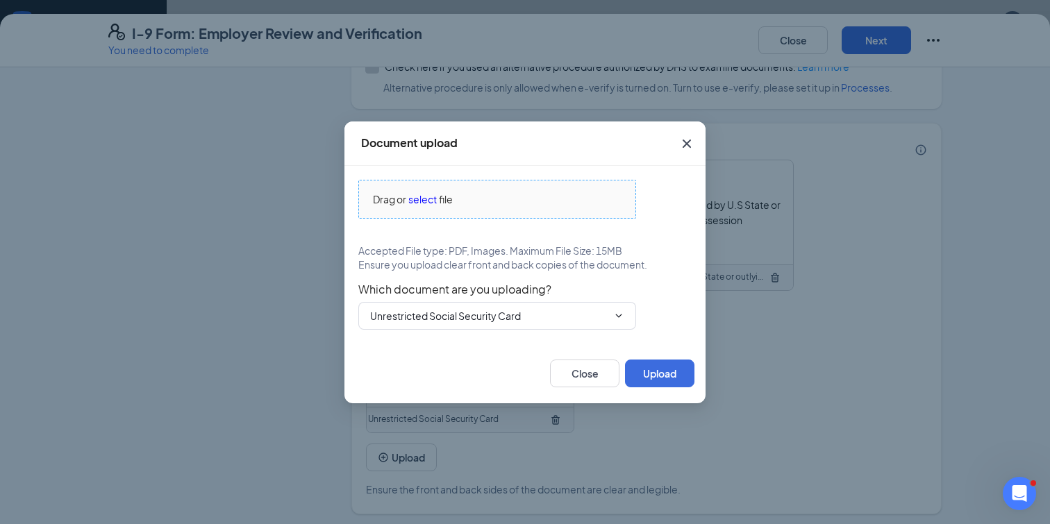
click at [451, 206] on span "file" at bounding box center [446, 199] width 14 height 15
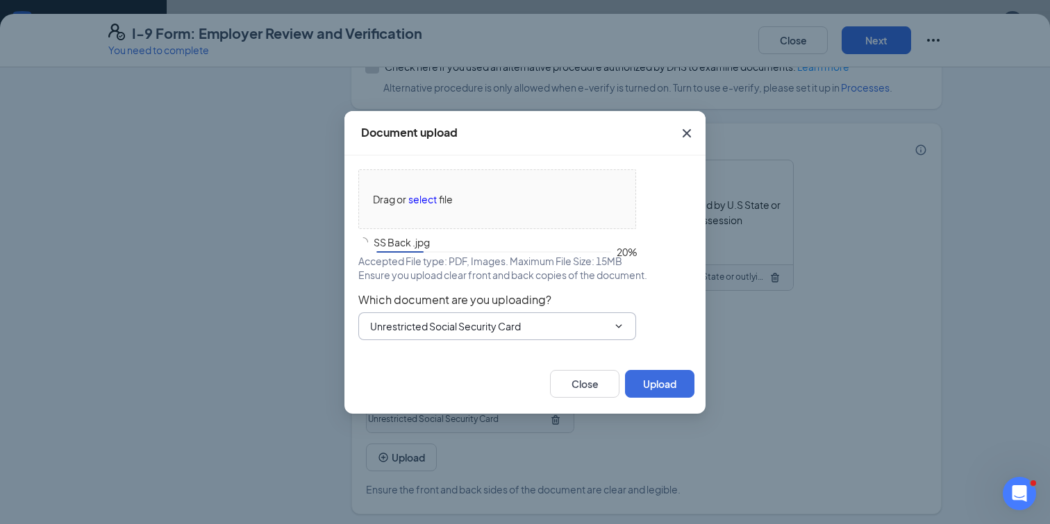
click at [513, 333] on input "Unrestricted Social Security Card" at bounding box center [489, 326] width 238 height 15
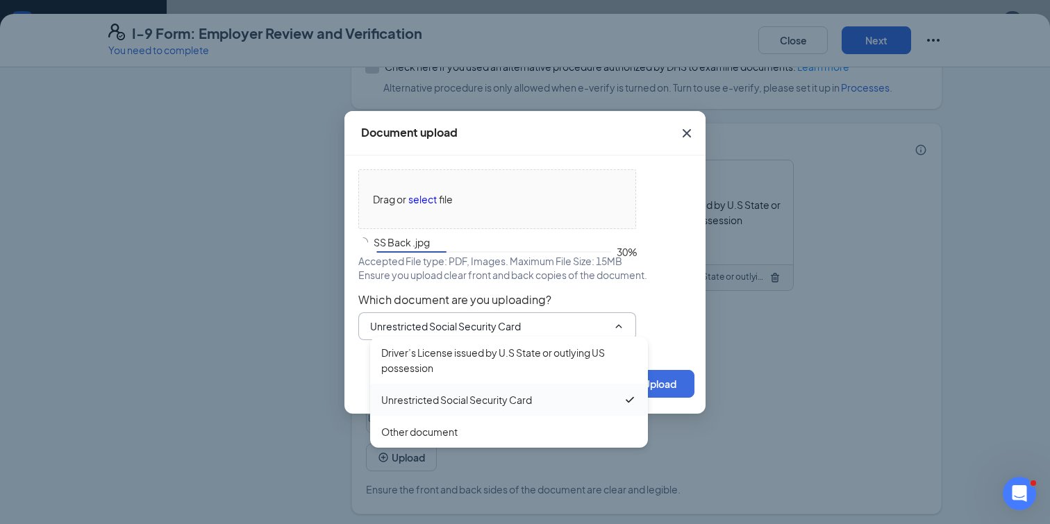
click at [496, 392] on div "Unrestricted Social Security Card" at bounding box center [456, 399] width 151 height 15
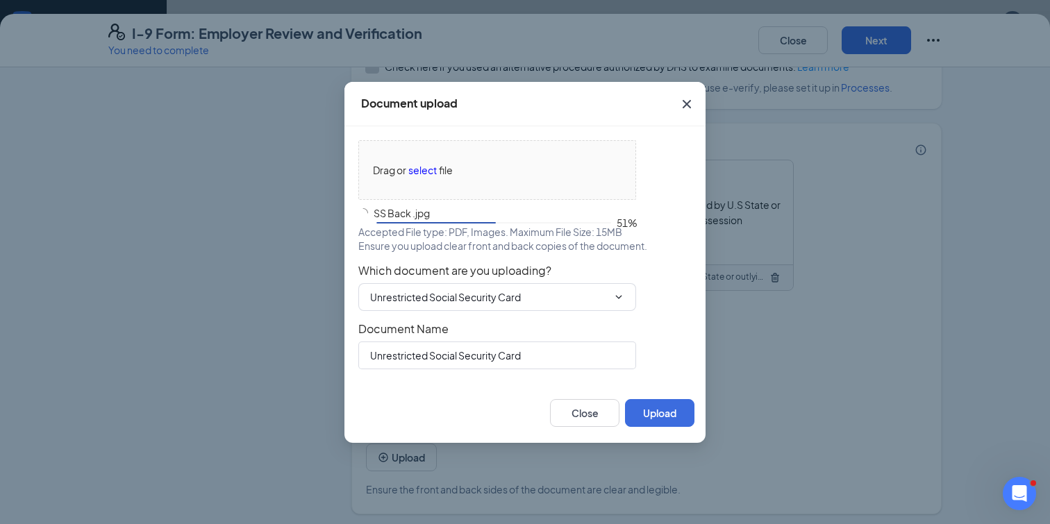
click at [657, 363] on div "Document Name Unrestricted Social Security Card" at bounding box center [524, 345] width 333 height 47
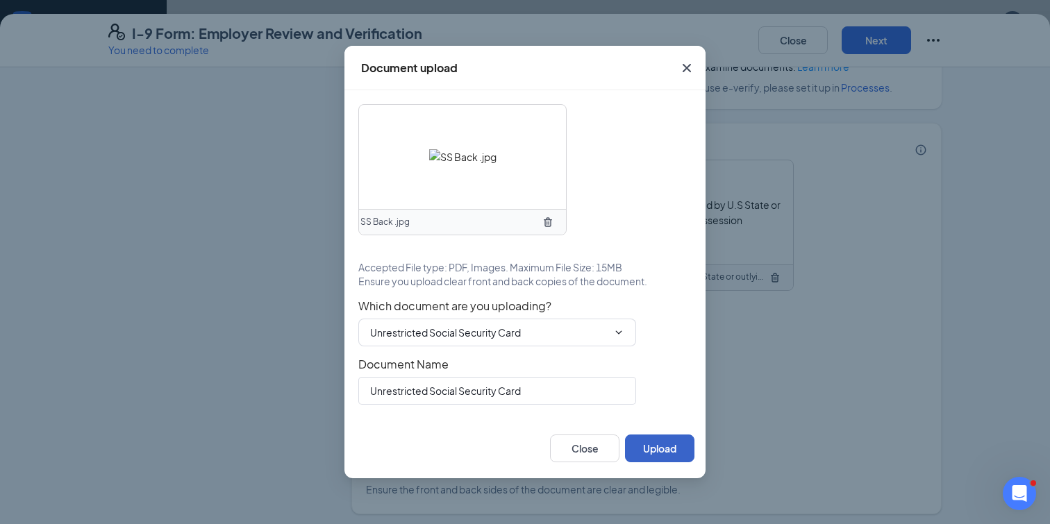
click at [661, 441] on button "Upload" at bounding box center [659, 449] width 69 height 28
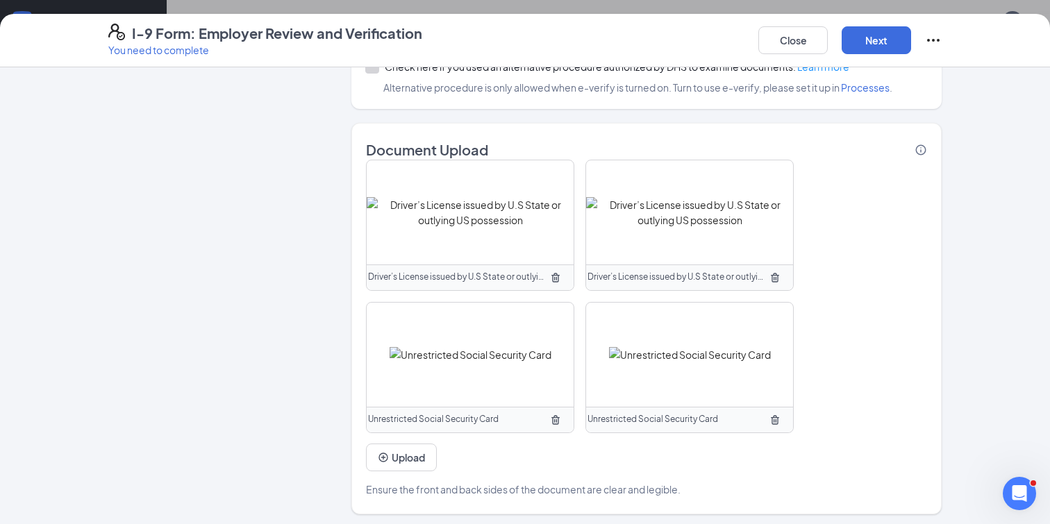
click at [879, 401] on div "Driver’s License issued by U.S State or outlying US possession Driver’s License…" at bounding box center [646, 297] width 561 height 274
click at [888, 52] on button "Next" at bounding box center [876, 40] width 69 height 28
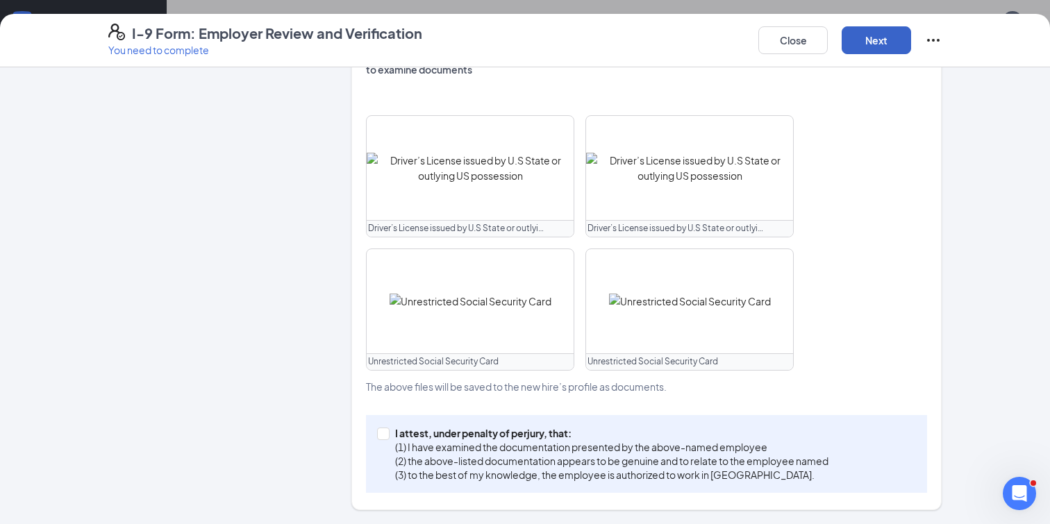
scroll to position [566, 0]
click at [390, 433] on span "I attest, under penalty of [PERSON_NAME], that: (1) I have examined the documen…" at bounding box center [612, 456] width 445 height 56
click at [387, 433] on input "I attest, under penalty of [PERSON_NAME], that: (1) I have examined the documen…" at bounding box center [382, 434] width 10 height 10
checkbox input "true"
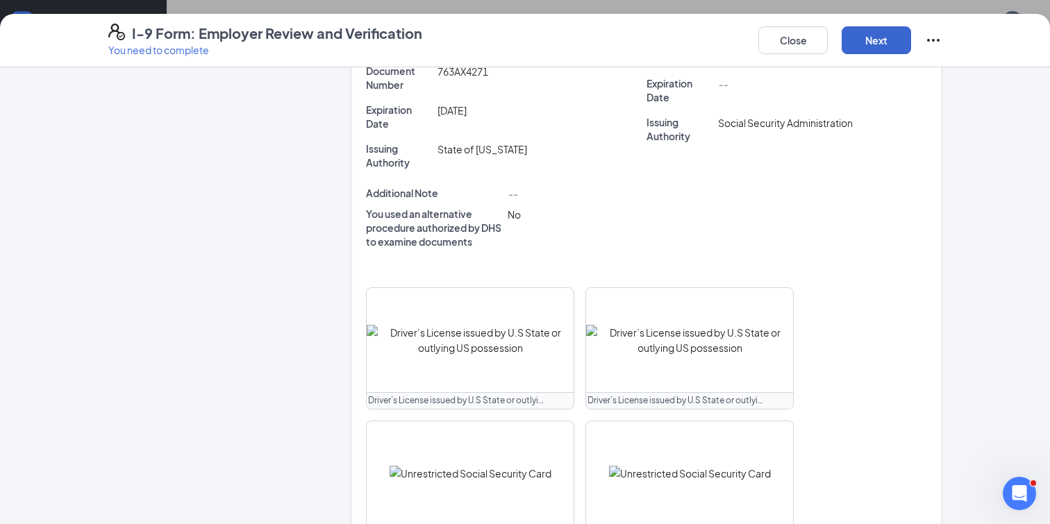
scroll to position [569, 0]
click at [863, 43] on button "Next" at bounding box center [876, 40] width 69 height 28
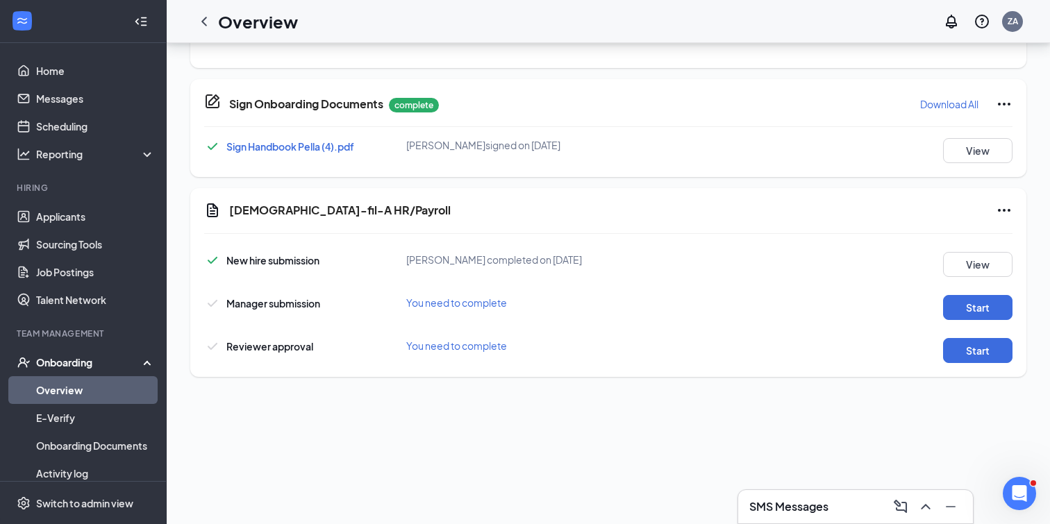
scroll to position [219, 0]
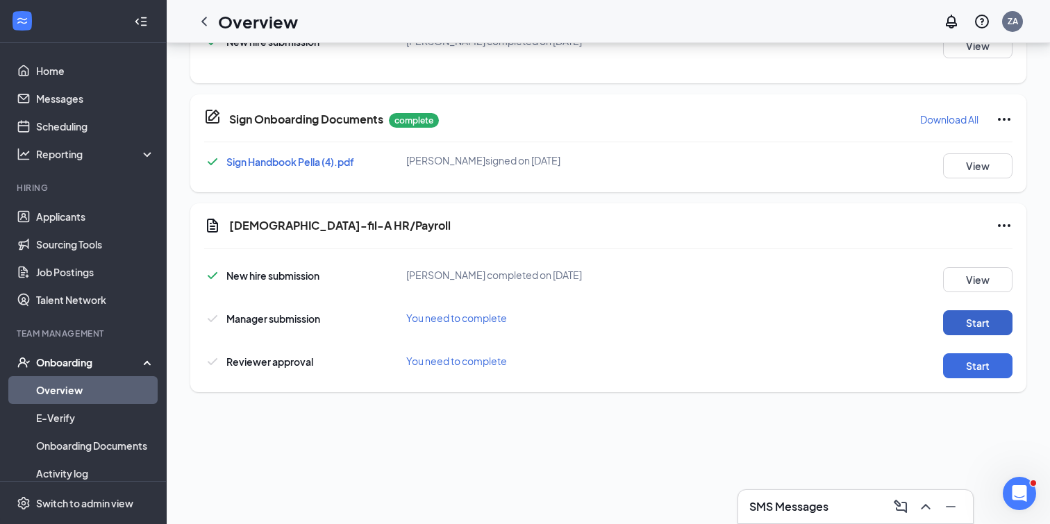
click at [959, 322] on button "Start" at bounding box center [977, 322] width 69 height 25
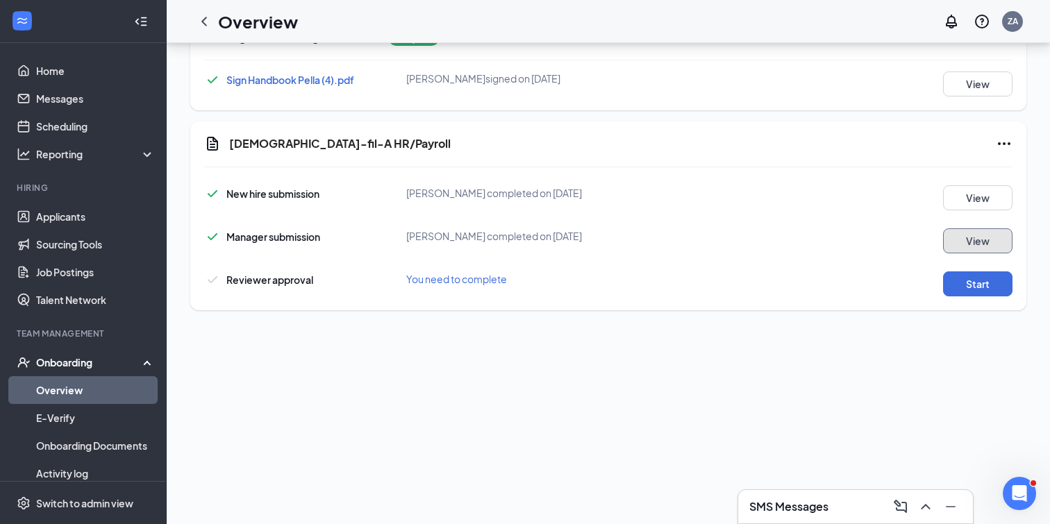
scroll to position [250, 0]
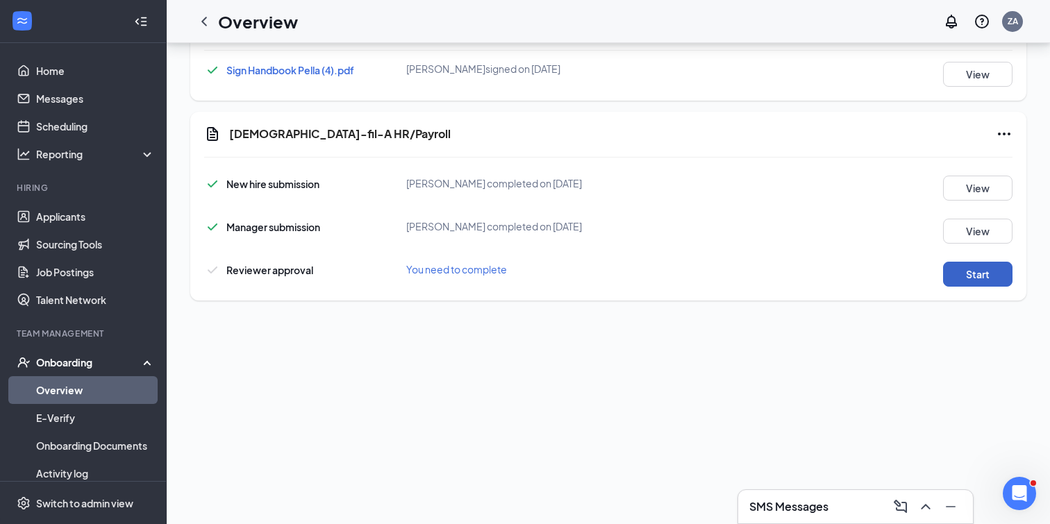
click at [972, 276] on button "Start" at bounding box center [977, 274] width 69 height 25
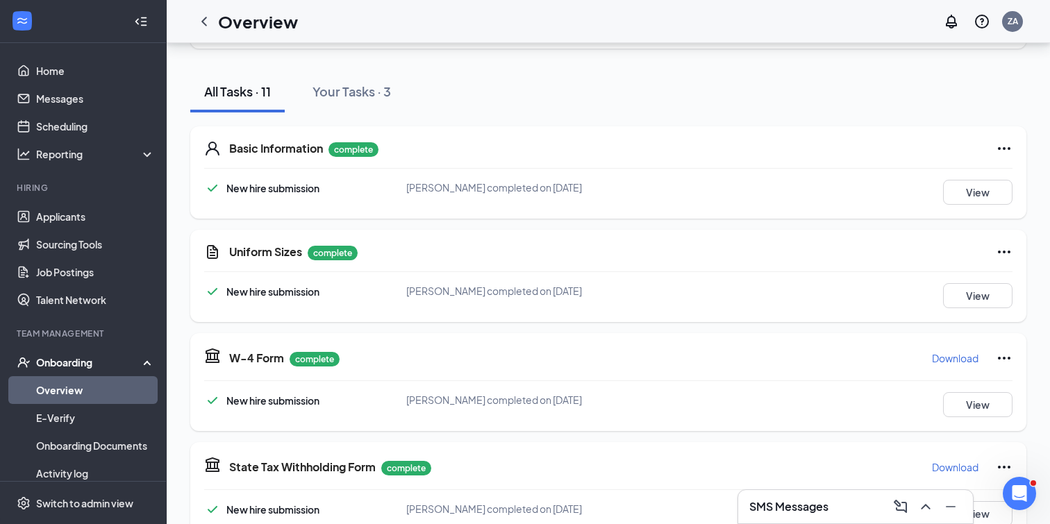
scroll to position [0, 0]
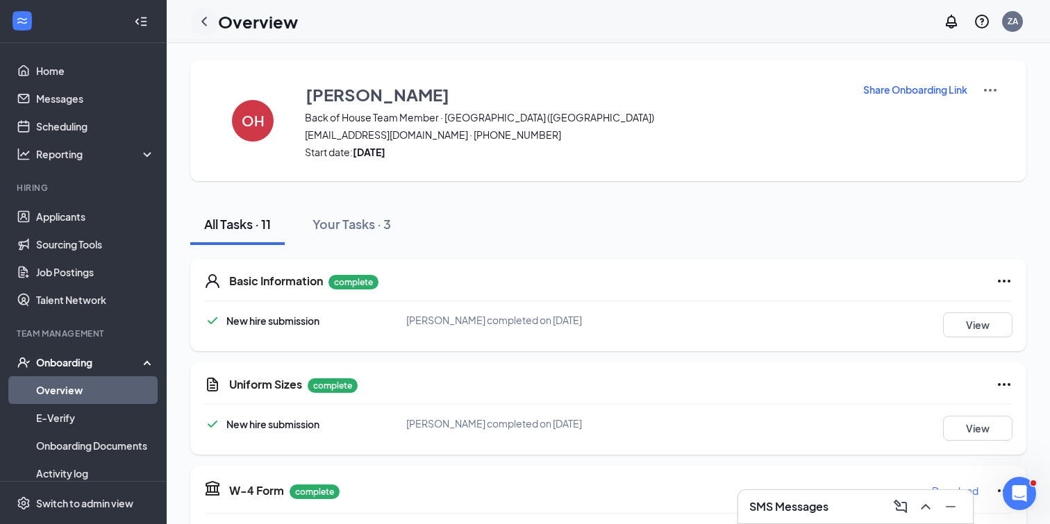
click at [204, 22] on icon "ChevronLeft" at bounding box center [204, 21] width 17 height 17
